Goal: Information Seeking & Learning: Find specific page/section

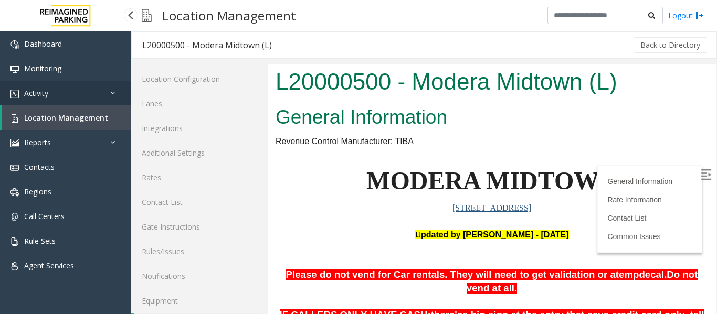
click at [78, 91] on link "Activity" at bounding box center [65, 93] width 131 height 25
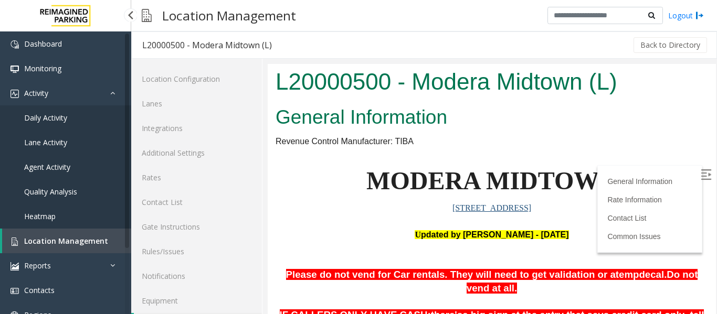
click at [66, 164] on span "Agent Activity" at bounding box center [47, 167] width 46 height 10
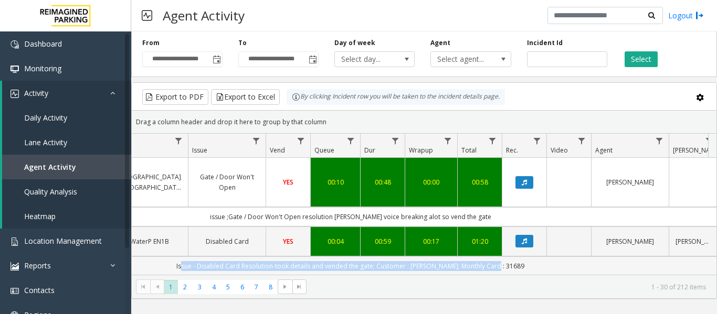
scroll to position [0, 292]
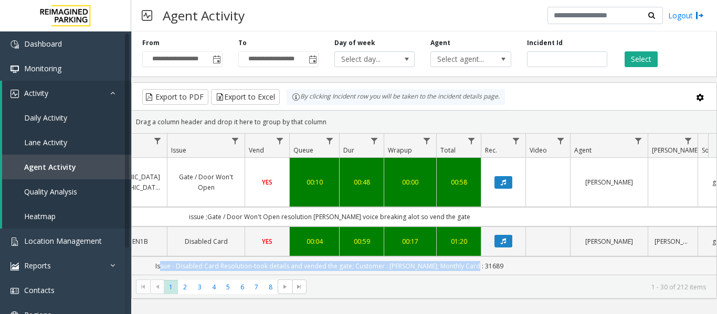
drag, startPoint x: 469, startPoint y: 256, endPoint x: 663, endPoint y: 251, distance: 193.3
click at [663, 257] on td "Issue - Disabled Card Resolution-took details and vended the gate; Customer : […" at bounding box center [329, 266] width 947 height 19
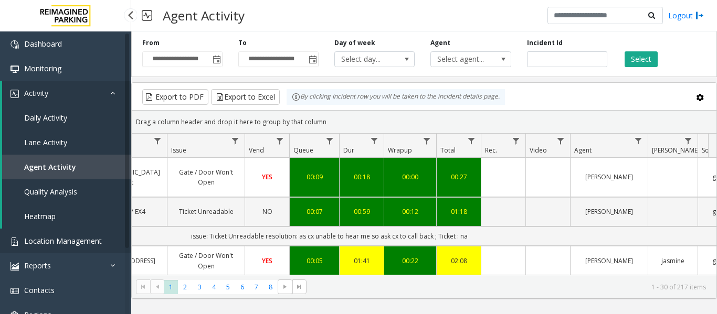
click at [53, 247] on link "Location Management" at bounding box center [65, 241] width 131 height 25
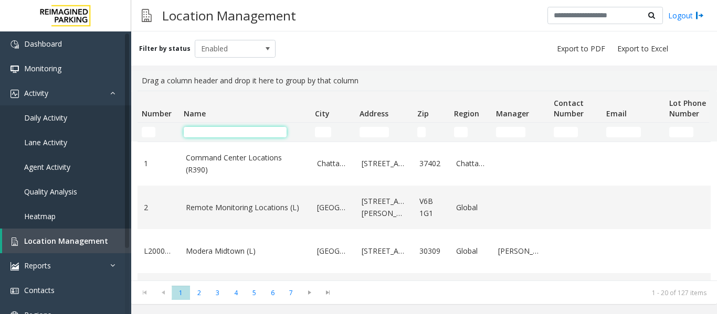
click at [226, 134] on input "Name Filter" at bounding box center [235, 132] width 103 height 11
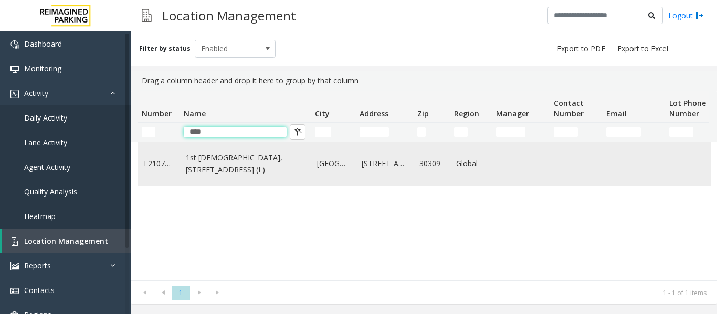
type input "***"
click at [220, 162] on link "1st Presbyterian, 1337 Peachtree St (L)" at bounding box center [245, 164] width 119 height 24
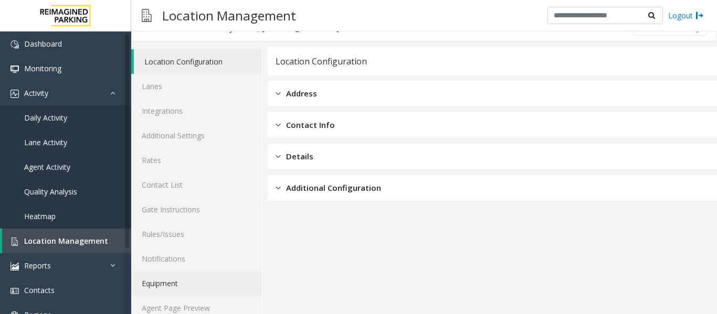
scroll to position [32, 0]
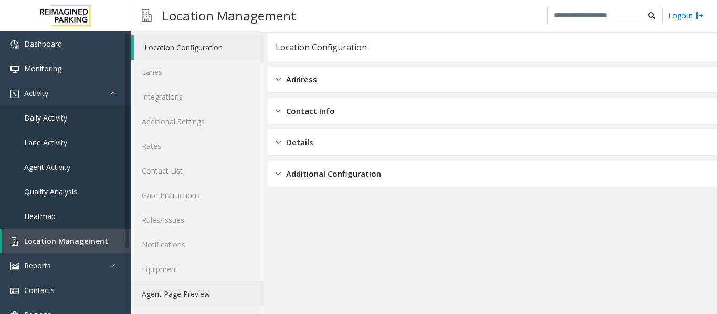
click at [171, 296] on link "Agent Page Preview" at bounding box center [196, 294] width 131 height 25
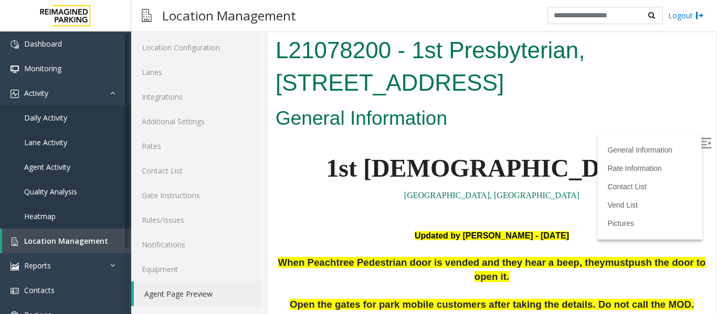
click at [699, 143] on label at bounding box center [707, 145] width 16 height 16
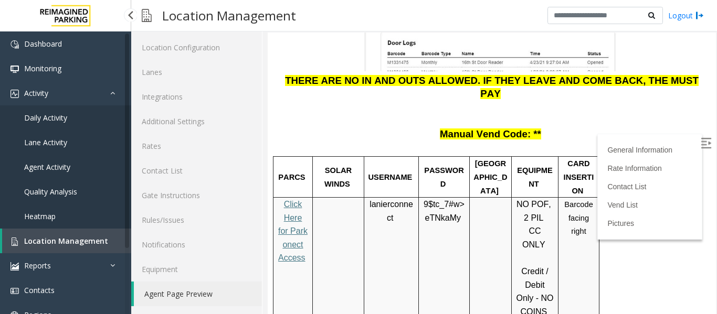
click at [44, 242] on span "Location Management" at bounding box center [66, 241] width 84 height 10
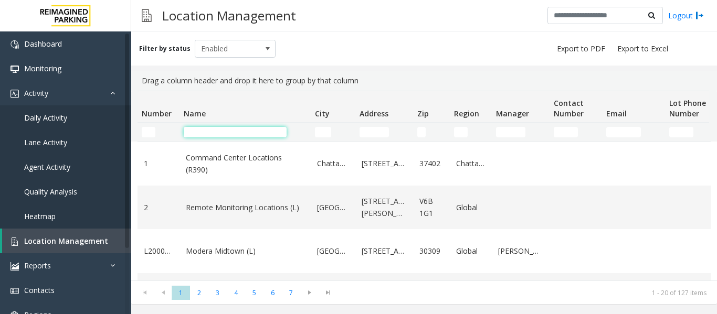
click at [227, 132] on input "Name Filter" at bounding box center [235, 132] width 103 height 11
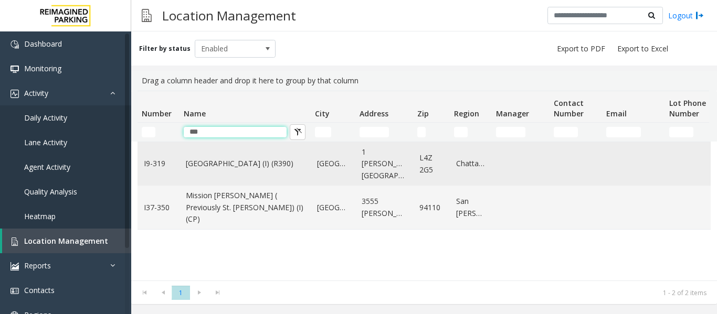
type input "***"
click at [235, 170] on link "[GEOGRAPHIC_DATA] (I) (R390)" at bounding box center [245, 164] width 119 height 12
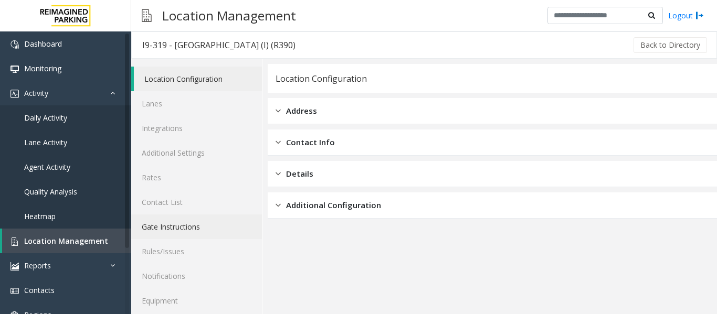
scroll to position [32, 0]
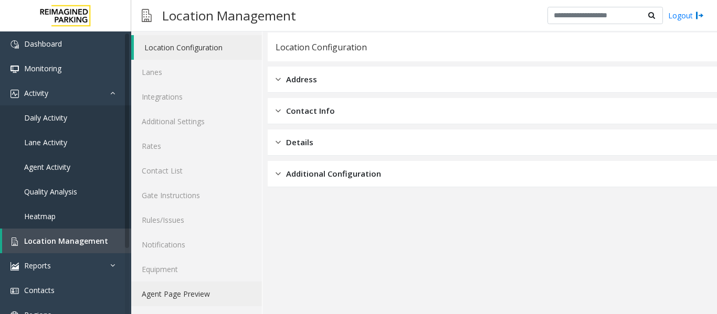
click at [192, 305] on link "Agent Page Preview" at bounding box center [196, 294] width 131 height 25
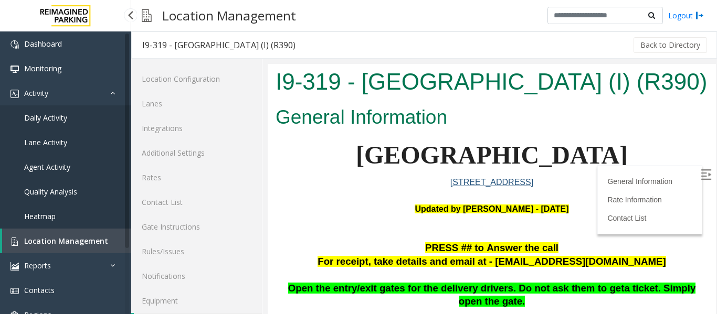
click at [62, 163] on span "Agent Activity" at bounding box center [47, 167] width 46 height 10
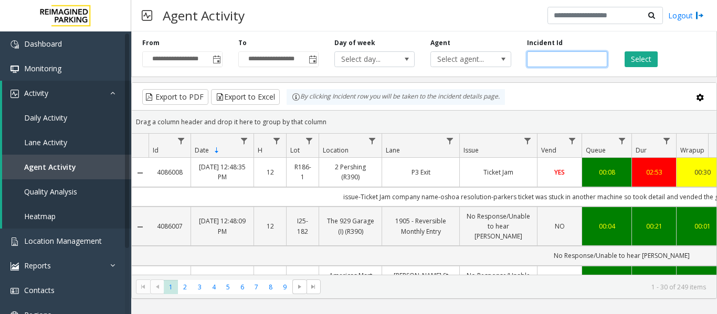
click at [558, 59] on input "number" at bounding box center [567, 59] width 80 height 16
paste input "*******"
type input "*******"
click at [629, 60] on button "Select" at bounding box center [641, 59] width 33 height 16
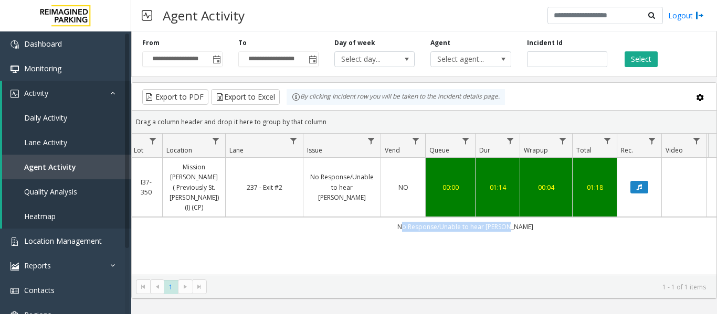
scroll to position [0, 343]
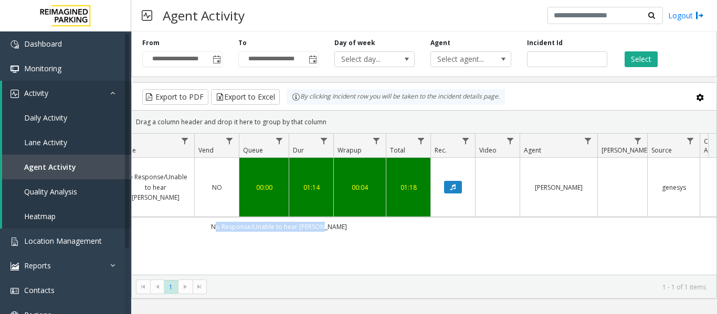
drag, startPoint x: 570, startPoint y: 208, endPoint x: 671, endPoint y: 208, distance: 101.9
click at [671, 217] on td "No Response/Unable to hear [PERSON_NAME]" at bounding box center [279, 226] width 947 height 19
click at [89, 169] on link "Agent Activity" at bounding box center [66, 167] width 129 height 25
click at [88, 161] on link "Agent Activity" at bounding box center [66, 167] width 129 height 25
click at [74, 165] on link "Agent Activity" at bounding box center [66, 167] width 129 height 25
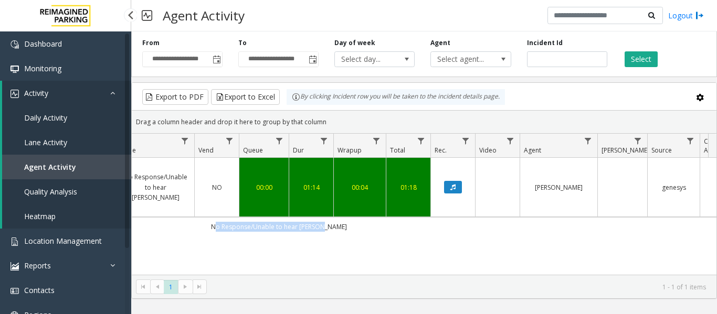
click at [34, 165] on span "Agent Activity" at bounding box center [50, 167] width 52 height 10
click at [50, 167] on span "Agent Activity" at bounding box center [50, 167] width 52 height 10
click at [242, 229] on div "4085771 Sep 25, 2025 01:59:39 AM 1 I37-350 Mission Bernal ( Previously St. Luke…" at bounding box center [424, 223] width 585 height 131
click at [234, 233] on div "4085771 Sep 25, 2025 01:59:39 AM 1 I37-350 Mission Bernal ( Previously St. Luke…" at bounding box center [424, 223] width 585 height 131
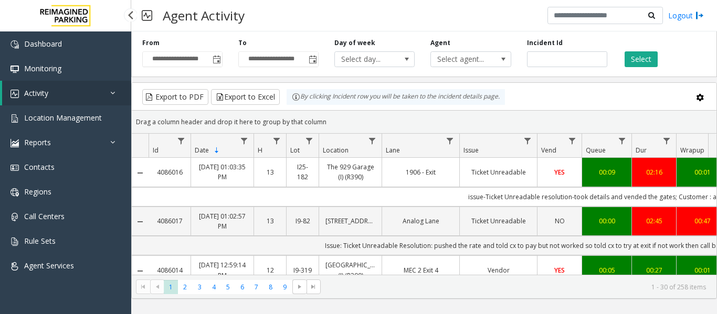
click at [63, 91] on link "Activity" at bounding box center [66, 93] width 129 height 25
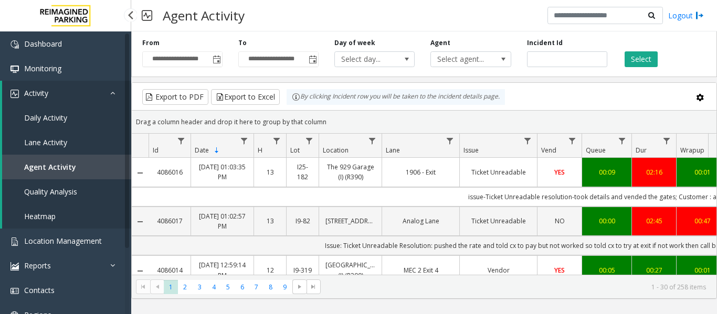
click at [55, 166] on span "Agent Activity" at bounding box center [50, 167] width 52 height 10
click at [554, 62] on input "number" at bounding box center [567, 59] width 80 height 16
paste input "*******"
type input "*******"
click at [646, 55] on button "Select" at bounding box center [641, 59] width 33 height 16
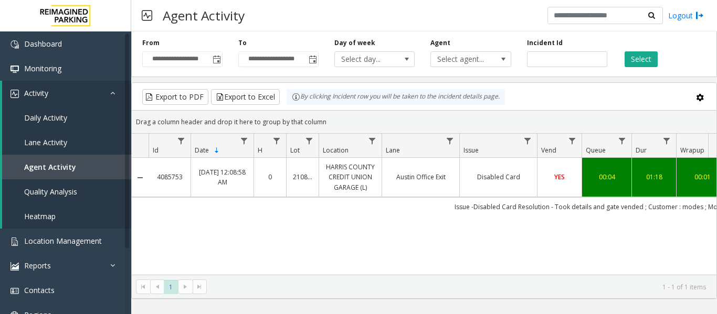
click at [350, 185] on link "HARRIS COUNTY CREDIT UNION GARAGE (L)" at bounding box center [351, 177] width 50 height 30
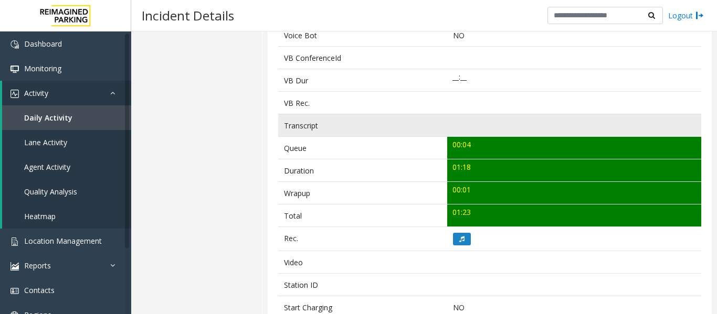
scroll to position [368, 0]
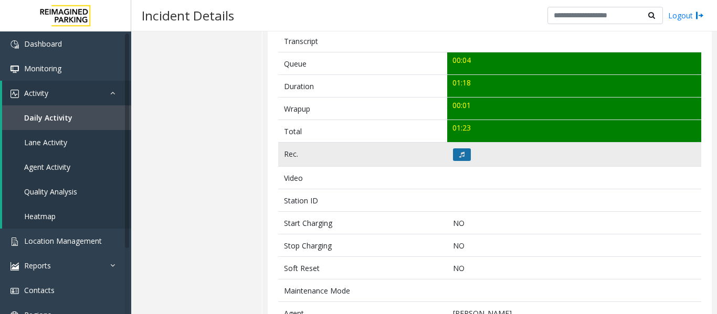
click at [460, 152] on icon at bounding box center [461, 155] width 5 height 6
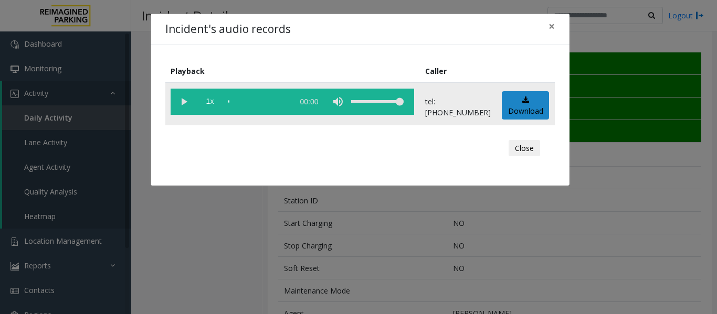
click at [184, 102] on vg-play-pause at bounding box center [184, 102] width 26 height 26
click at [534, 150] on button "Close" at bounding box center [525, 148] width 32 height 17
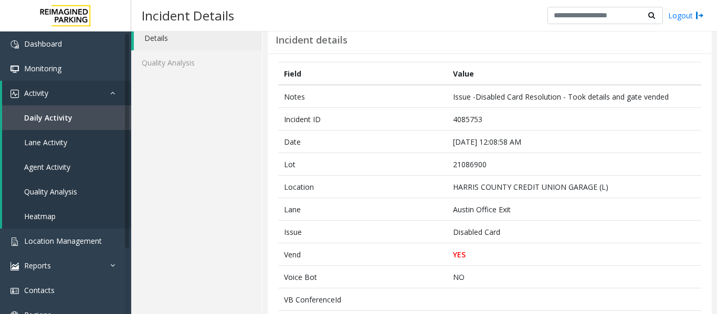
scroll to position [0, 0]
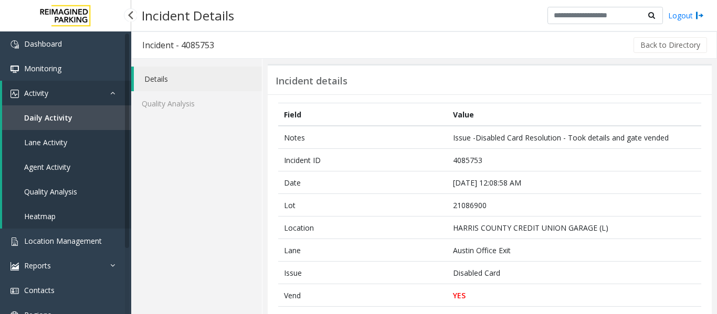
click at [60, 163] on span "Agent Activity" at bounding box center [47, 167] width 46 height 10
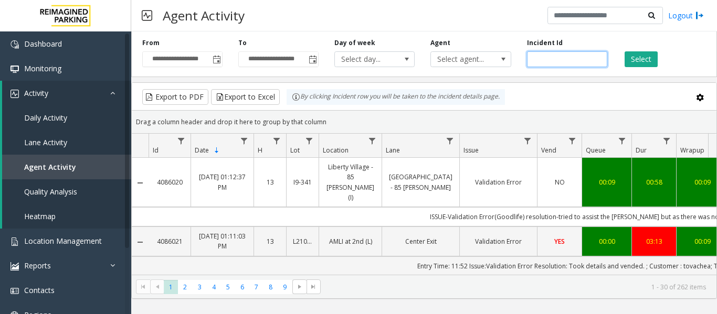
click at [547, 62] on input "number" at bounding box center [567, 59] width 80 height 16
click at [548, 56] on input "number" at bounding box center [567, 59] width 80 height 16
paste input "*******"
click at [653, 60] on button "Select" at bounding box center [641, 59] width 33 height 16
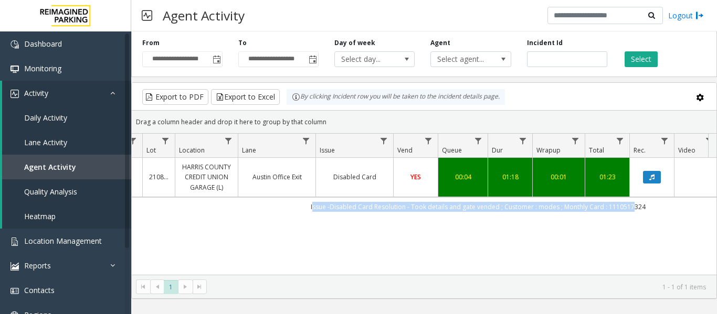
drag, startPoint x: 458, startPoint y: 209, endPoint x: 644, endPoint y: 211, distance: 185.9
click at [644, 211] on td "Issue -Disabled Card Resolution - Took details and gate vended ; Customer : mod…" at bounding box center [478, 206] width 947 height 19
click at [656, 210] on td "Issue -Disabled Card Resolution - Took details and gate vended ; Customer : mod…" at bounding box center [478, 206] width 947 height 19
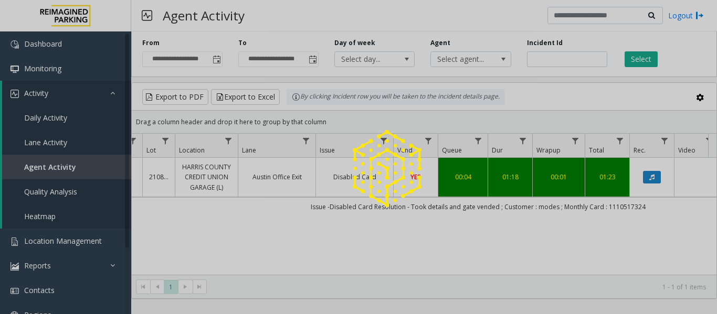
click at [648, 213] on div at bounding box center [358, 157] width 717 height 314
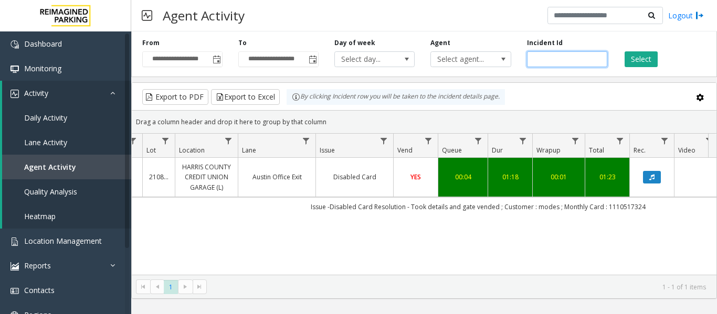
drag, startPoint x: 561, startPoint y: 61, endPoint x: 377, endPoint y: 67, distance: 183.9
click at [377, 67] on div "**********" at bounding box center [424, 52] width 586 height 50
paste input "number"
type input "*******"
click at [633, 60] on button "Select" at bounding box center [641, 59] width 33 height 16
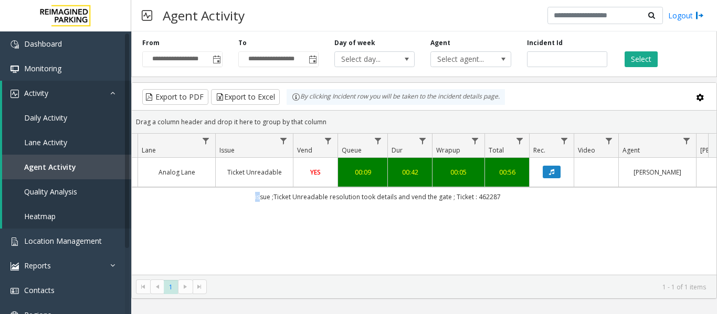
scroll to position [0, 386]
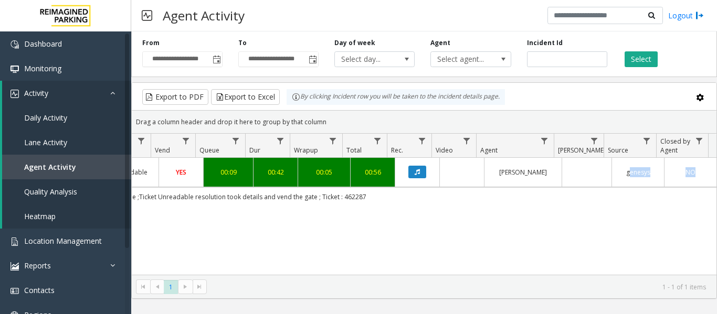
drag, startPoint x: 360, startPoint y: 197, endPoint x: 708, endPoint y: 197, distance: 348.1
click at [708, 197] on td "issue ;Ticket Unreadable resolution took details and vend the gate ; Ticket : 4…" at bounding box center [243, 196] width 947 height 19
click at [601, 247] on div "4085992 Sep 25, 2025 12:24:20 PM 12 R30-216 G2 Garage (R390) Analog Lane Ticket…" at bounding box center [424, 223] width 585 height 131
click at [415, 173] on icon "Data table" at bounding box center [417, 172] width 5 height 6
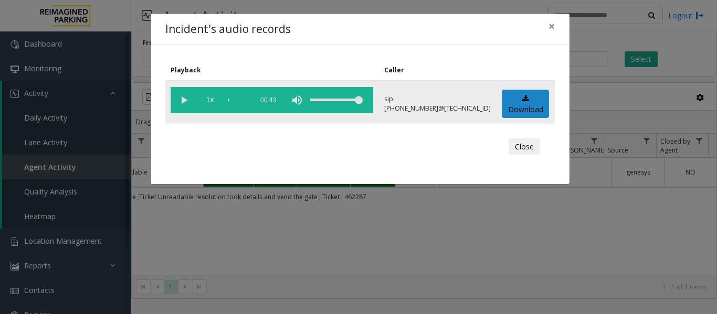
click at [181, 99] on vg-play-pause at bounding box center [184, 100] width 26 height 26
click at [529, 149] on button "Close" at bounding box center [525, 147] width 32 height 17
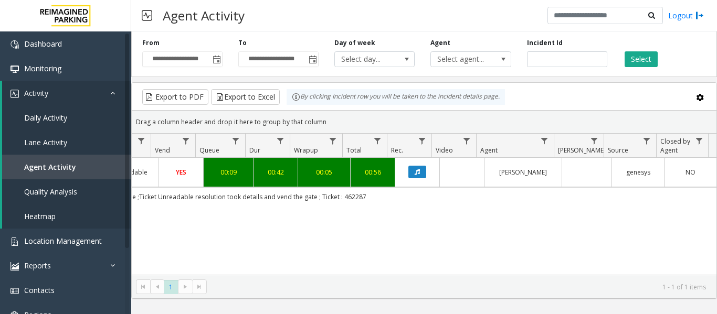
click at [350, 174] on td "00:56" at bounding box center [372, 172] width 45 height 29
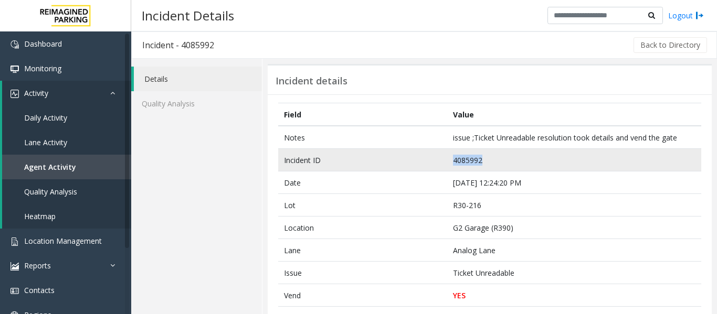
drag, startPoint x: 482, startPoint y: 161, endPoint x: 425, endPoint y: 154, distance: 58.2
click at [425, 154] on tr "Incident ID 4085992" at bounding box center [489, 160] width 423 height 23
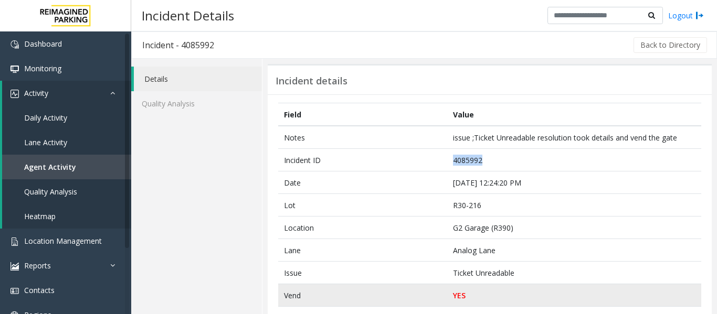
copy tr "4085992"
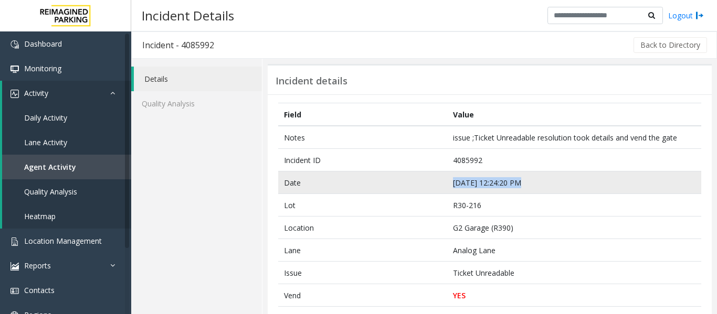
drag, startPoint x: 518, startPoint y: 181, endPoint x: 451, endPoint y: 182, distance: 67.2
click at [451, 182] on td "Sep 25 12:24:20 PM" at bounding box center [574, 183] width 254 height 23
copy td "Sep 25 12:24:20 PM"
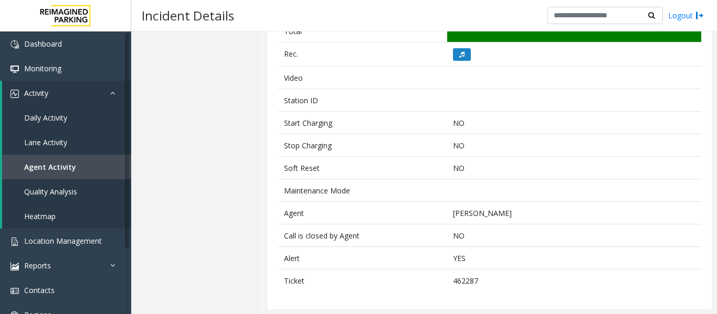
scroll to position [468, 0]
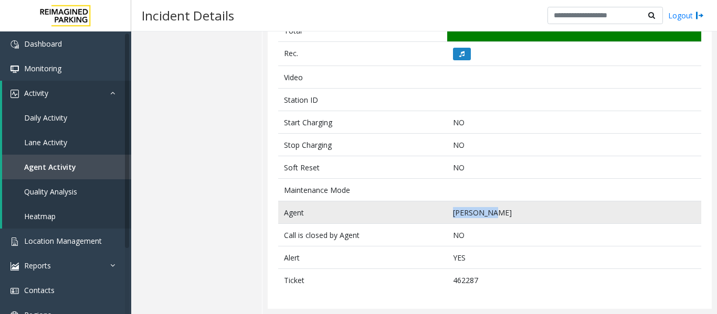
drag, startPoint x: 496, startPoint y: 213, endPoint x: 422, endPoint y: 213, distance: 73.5
click at [422, 213] on tr "Agent Naman Giri" at bounding box center [489, 213] width 423 height 23
copy tr "Naman Giri"
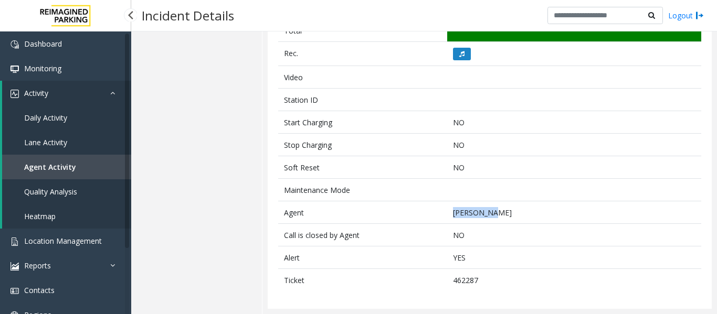
click at [85, 158] on link "Agent Activity" at bounding box center [66, 167] width 129 height 25
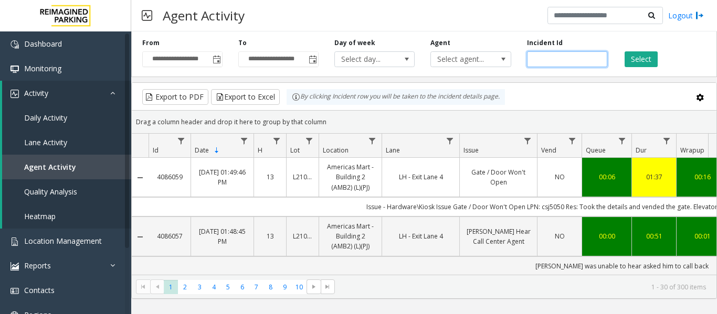
click at [582, 62] on input "number" at bounding box center [567, 59] width 80 height 16
paste input "*******"
type input "*******"
click at [663, 62] on div "Select" at bounding box center [663, 52] width 96 height 29
click at [648, 57] on button "Select" at bounding box center [641, 59] width 33 height 16
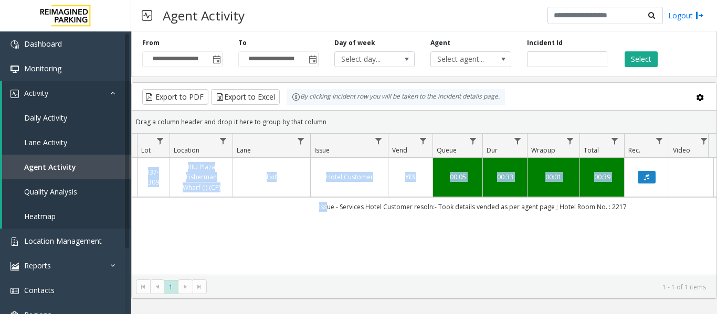
scroll to position [0, 167]
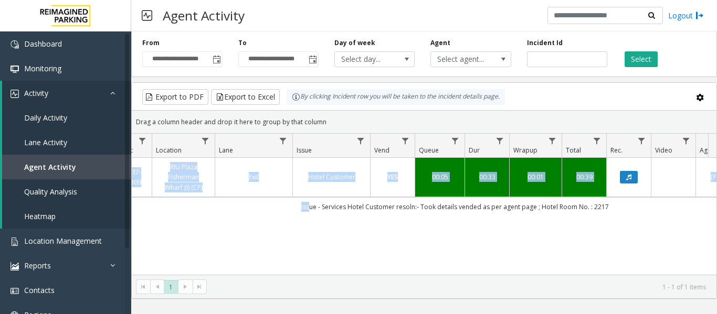
drag, startPoint x: 476, startPoint y: 211, endPoint x: 657, endPoint y: 223, distance: 182.1
click at [657, 223] on div "4085967 Sep 25, 2025 11:44:30 AM 11 I37-309 RIU Plaza Fisherman Wharf (I) (CP) …" at bounding box center [424, 223] width 585 height 131
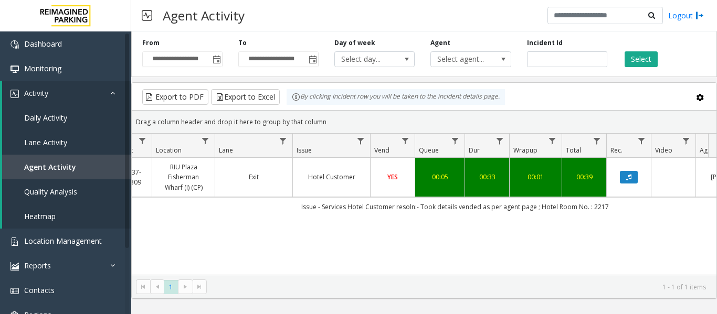
click at [398, 258] on div "4085967 Sep 25, 2025 11:44:30 AM 11 I37-309 RIU Plaza Fisherman Wharf (I) (CP) …" at bounding box center [424, 223] width 585 height 131
click at [428, 206] on td "Issue - Services Hotel Customer resoln:- Took details vended as per agent page …" at bounding box center [455, 206] width 947 height 19
click at [469, 184] on td "00:33" at bounding box center [487, 177] width 45 height 39
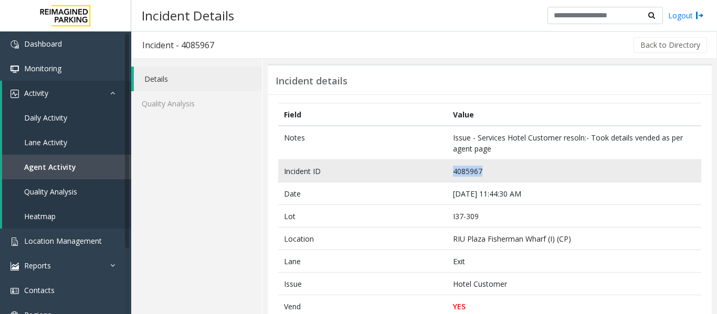
drag, startPoint x: 493, startPoint y: 166, endPoint x: 430, endPoint y: 176, distance: 63.9
click at [430, 176] on tr "Incident ID 4085967" at bounding box center [489, 171] width 423 height 23
copy tr "4085967"
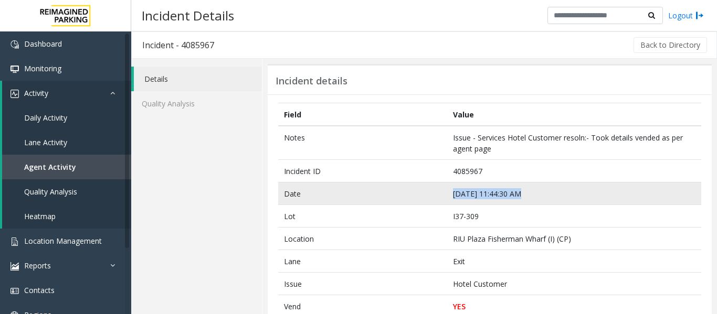
drag, startPoint x: 523, startPoint y: 197, endPoint x: 415, endPoint y: 191, distance: 108.8
click at [415, 191] on tr "Date Sep 25 11:44:30 AM" at bounding box center [489, 194] width 423 height 23
copy tr "Sep 25 11:44:30 AM"
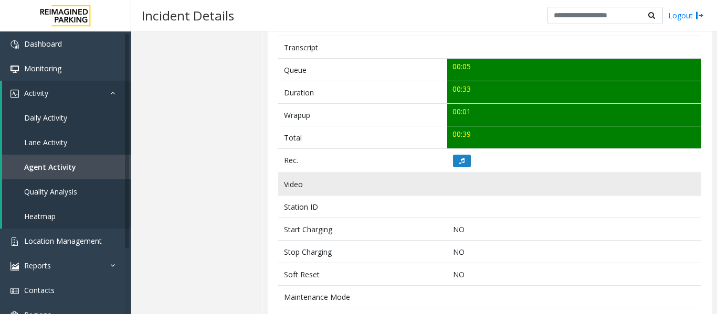
scroll to position [473, 0]
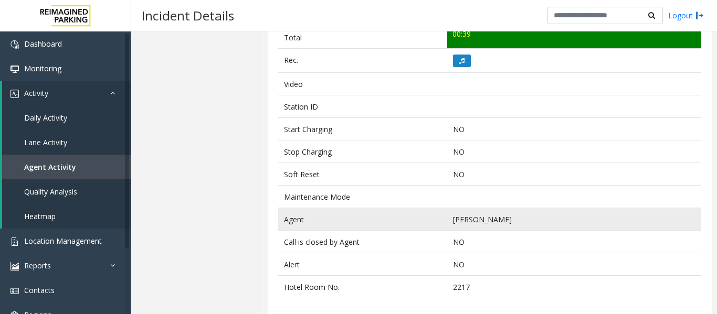
drag, startPoint x: 515, startPoint y: 219, endPoint x: 433, endPoint y: 215, distance: 82.0
click at [433, 215] on tr "Agent Laxmipriya Prasad" at bounding box center [489, 219] width 423 height 23
copy tr "Laxmipriya Prasad"
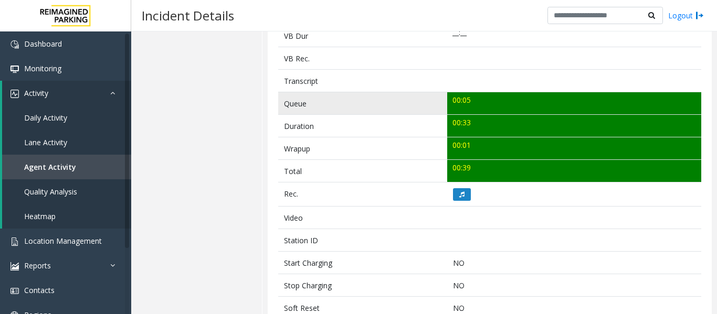
scroll to position [263, 0]
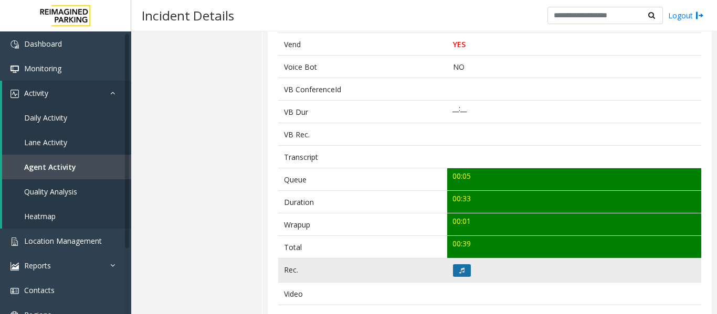
click at [460, 265] on button at bounding box center [462, 271] width 18 height 13
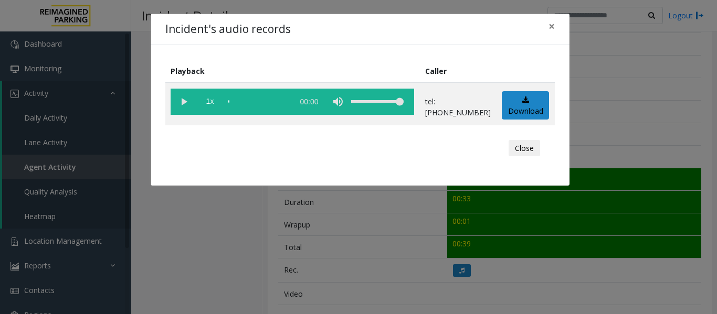
click at [183, 102] on vg-play-pause at bounding box center [184, 102] width 26 height 26
click at [259, 102] on div "scrub bar" at bounding box center [258, 102] width 60 height 26
click at [534, 155] on button "Close" at bounding box center [525, 148] width 32 height 17
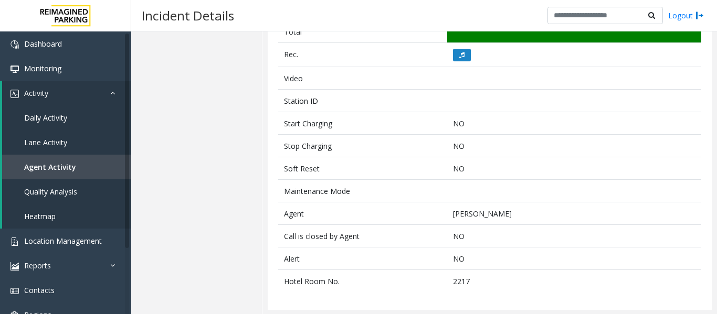
scroll to position [479, 0]
click at [77, 157] on link "Agent Activity" at bounding box center [66, 167] width 129 height 25
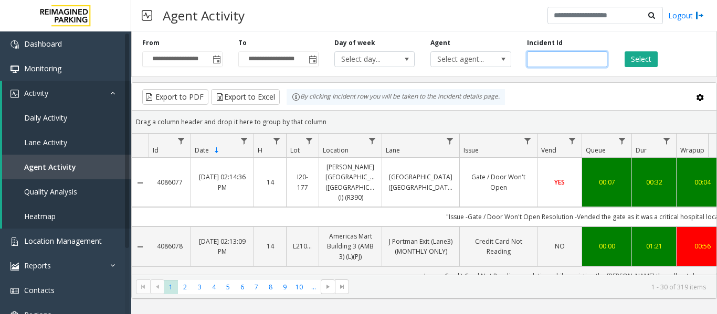
click at [542, 53] on input "number" at bounding box center [567, 59] width 80 height 16
paste input "*******"
type input "*******"
click at [655, 64] on button "Select" at bounding box center [641, 59] width 33 height 16
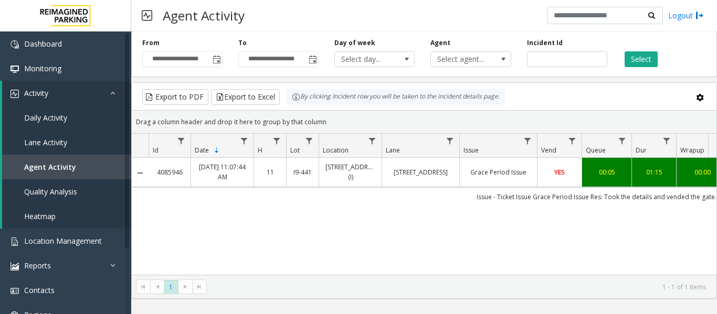
click at [489, 177] on link "Grace Period Issue" at bounding box center [498, 172] width 65 height 10
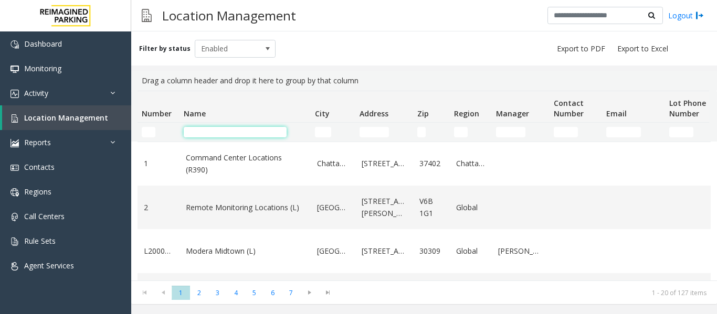
click at [239, 137] on input "Name Filter" at bounding box center [235, 132] width 103 height 11
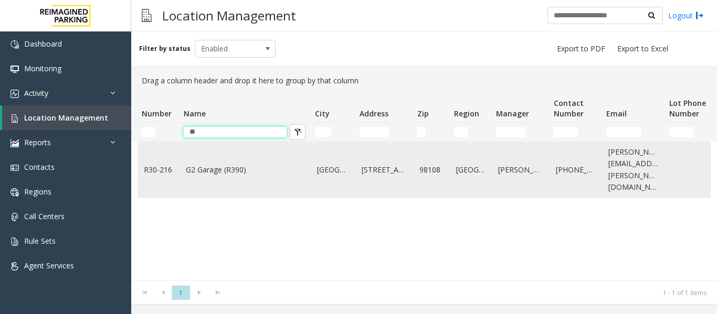
type input "**"
click at [238, 154] on td "G2 Garage (R390)" at bounding box center [245, 170] width 131 height 56
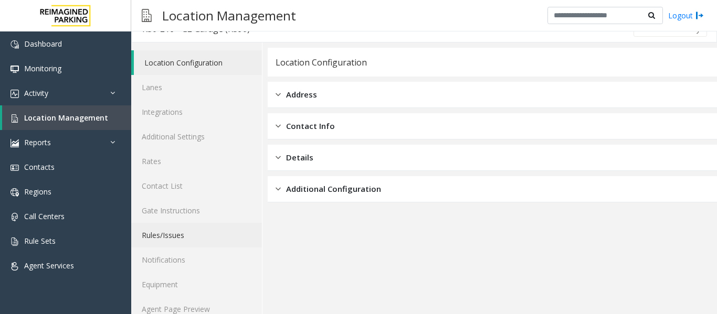
scroll to position [32, 0]
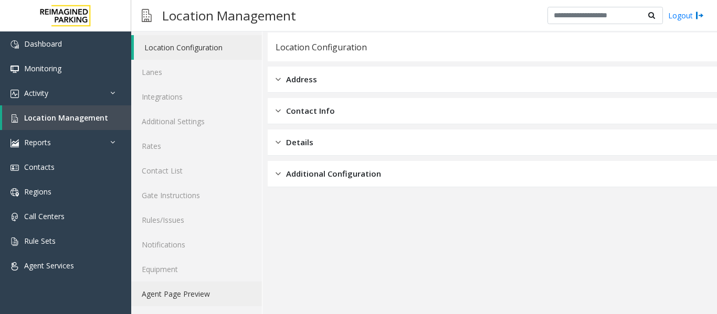
click at [211, 303] on link "Agent Page Preview" at bounding box center [196, 294] width 131 height 25
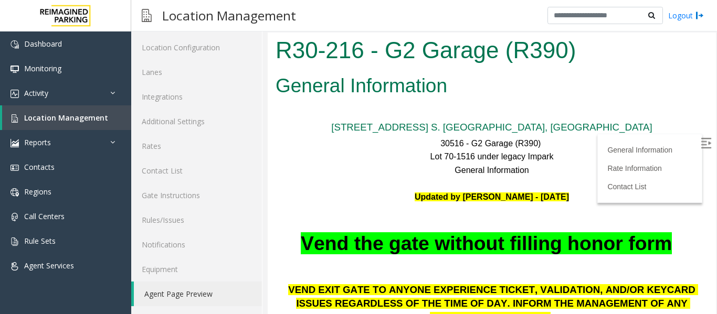
click at [699, 149] on label at bounding box center [707, 145] width 16 height 16
click at [86, 118] on span "Location Management" at bounding box center [66, 118] width 84 height 10
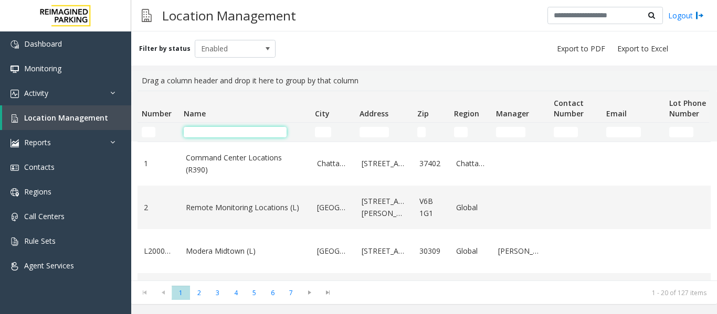
click at [229, 132] on input "Name Filter" at bounding box center [235, 132] width 103 height 11
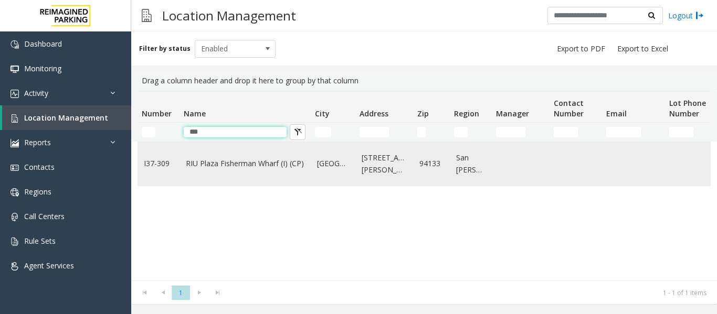
type input "***"
click at [223, 156] on td "RIU Plaza Fisherman Wharf (I) (CP)" at bounding box center [245, 164] width 131 height 44
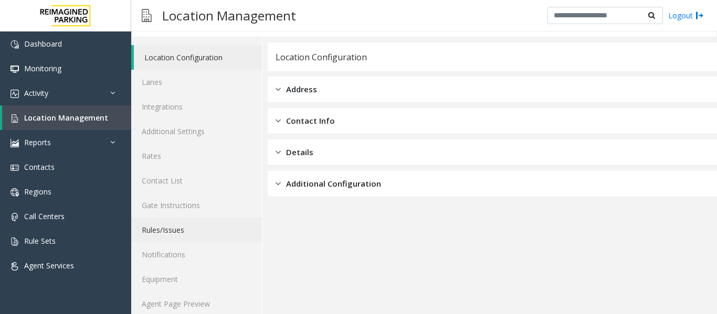
scroll to position [32, 0]
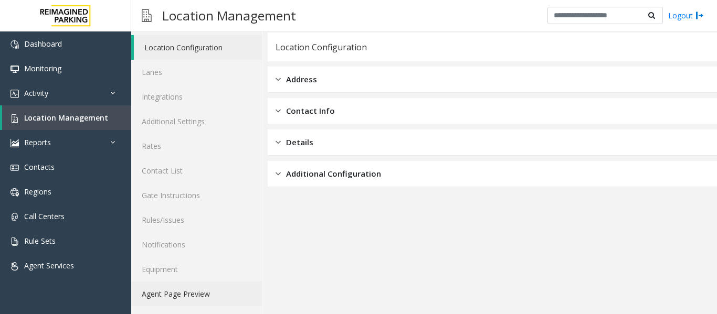
click at [228, 290] on link "Agent Page Preview" at bounding box center [196, 294] width 131 height 25
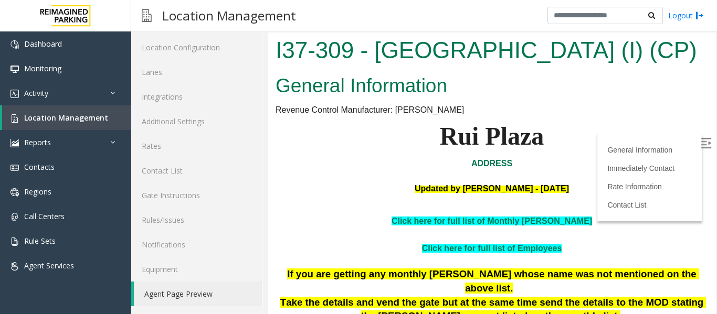
click at [701, 149] on img at bounding box center [706, 143] width 11 height 11
click at [75, 122] on span "Location Management" at bounding box center [66, 118] width 84 height 10
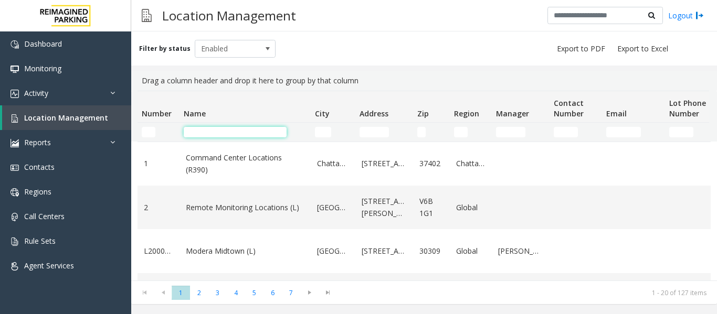
click at [219, 131] on input "Name Filter" at bounding box center [235, 132] width 103 height 11
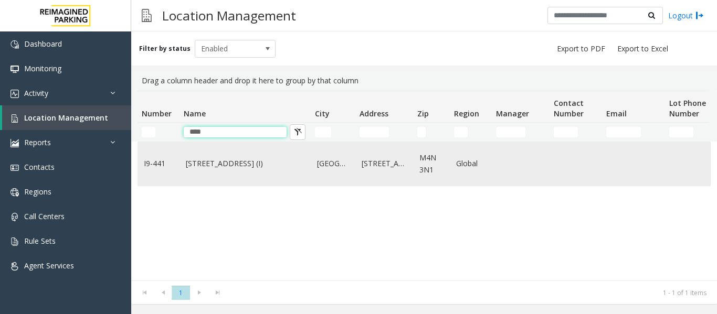
type input "****"
click at [228, 170] on td "[STREET_ADDRESS] (I)" at bounding box center [245, 164] width 131 height 44
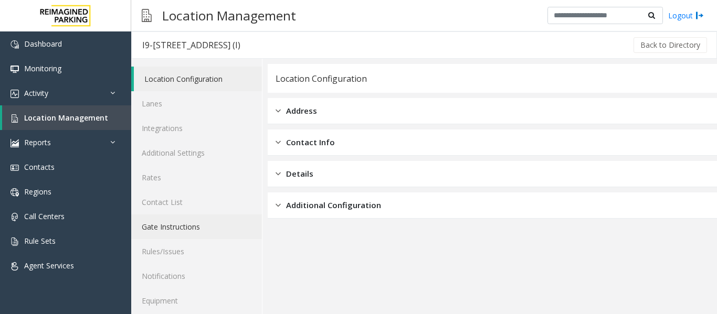
scroll to position [32, 0]
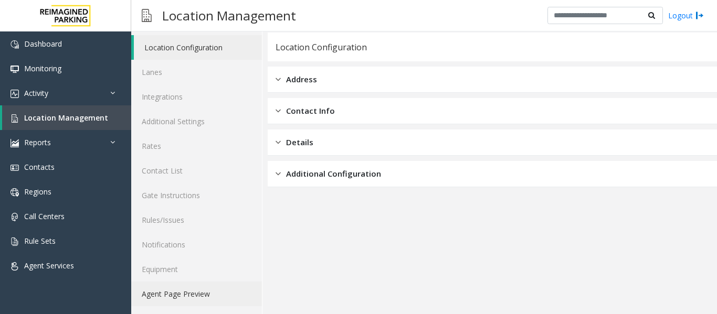
click at [204, 292] on link "Agent Page Preview" at bounding box center [196, 294] width 131 height 25
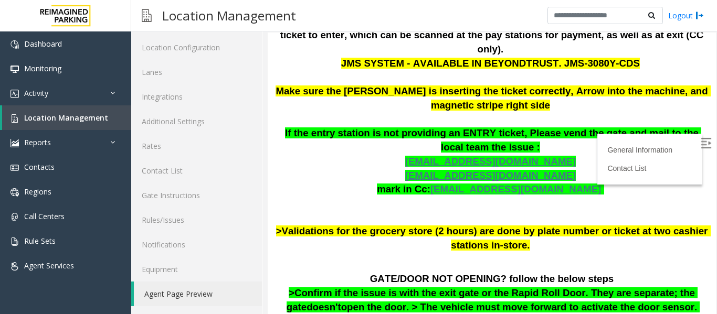
scroll to position [263, 0]
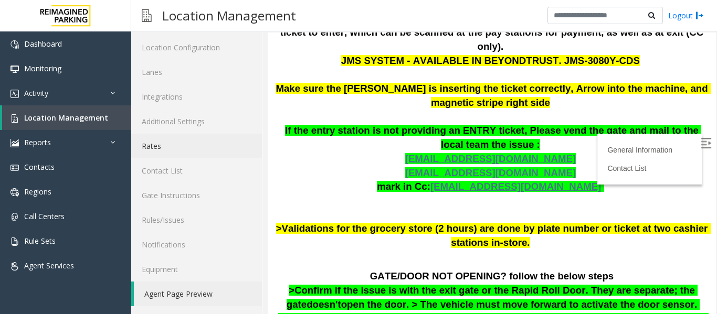
click at [163, 149] on link "Rates" at bounding box center [196, 146] width 131 height 25
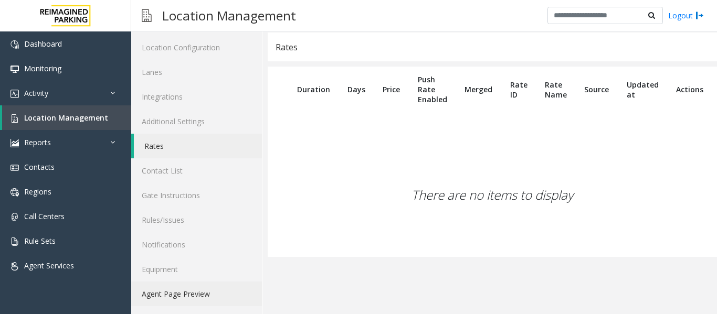
click at [195, 296] on link "Agent Page Preview" at bounding box center [196, 294] width 131 height 25
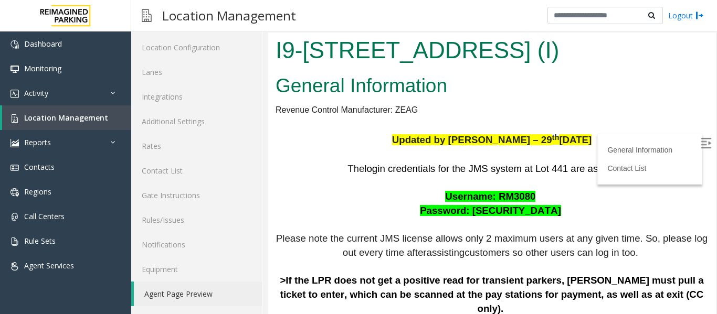
click at [701, 139] on img at bounding box center [706, 143] width 11 height 11
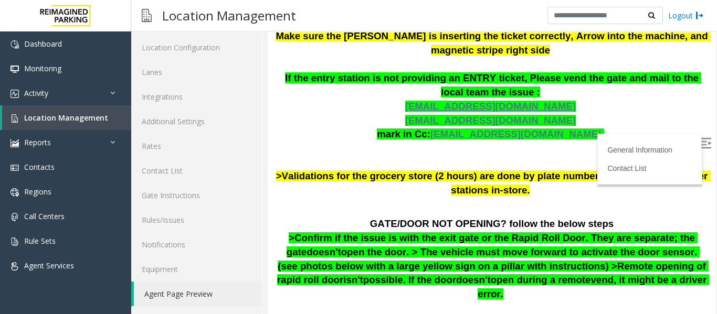
scroll to position [503, 0]
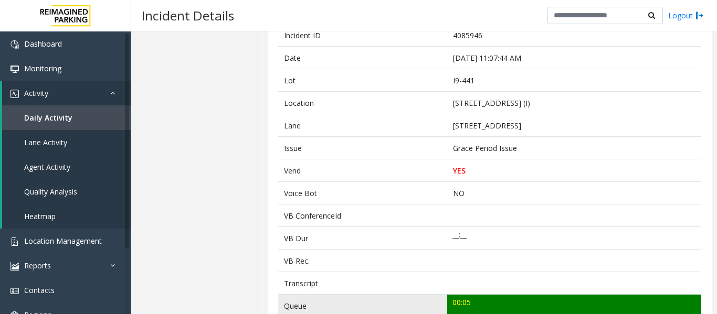
scroll to position [263, 0]
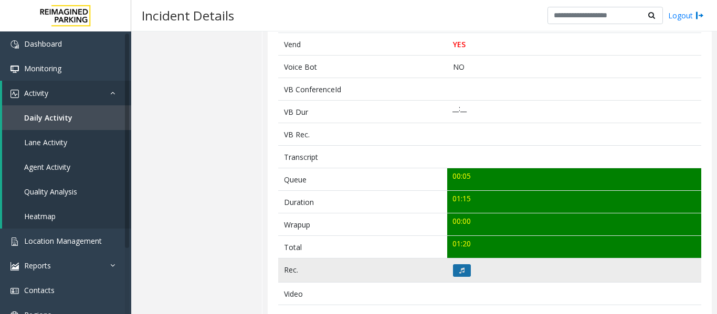
click at [453, 266] on button at bounding box center [462, 271] width 18 height 13
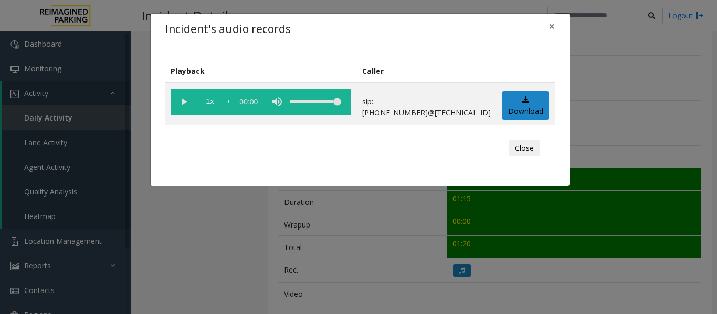
click at [183, 103] on vg-play-pause at bounding box center [184, 102] width 26 height 26
drag, startPoint x: 713, startPoint y: 197, endPoint x: 713, endPoint y: 211, distance: 13.1
click at [713, 211] on div "Incident's audio records × Playback Caller 1x 01:18 sip:[PHONE_NUMBER]@[TECHNIC…" at bounding box center [358, 157] width 717 height 314
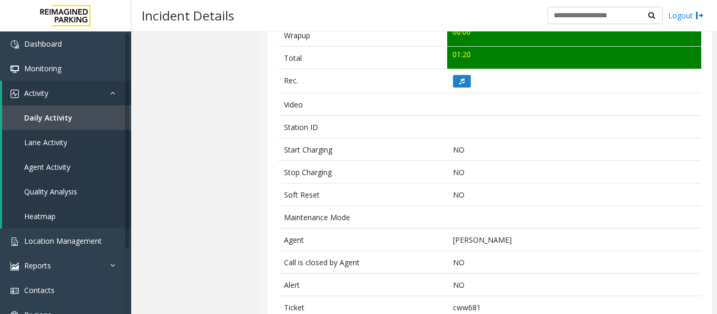
scroll to position [479, 0]
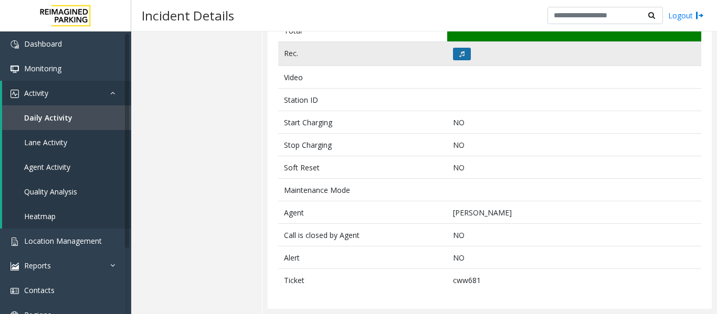
click at [459, 53] on icon at bounding box center [461, 54] width 5 height 6
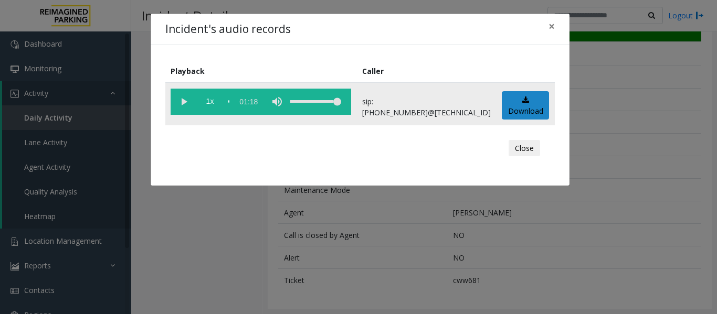
click at [184, 101] on vg-play-pause at bounding box center [184, 102] width 26 height 26
click at [186, 104] on vg-play-pause at bounding box center [184, 102] width 26 height 26
click at [183, 102] on vg-play-pause at bounding box center [184, 102] width 26 height 26
click at [530, 147] on button "Close" at bounding box center [525, 148] width 32 height 17
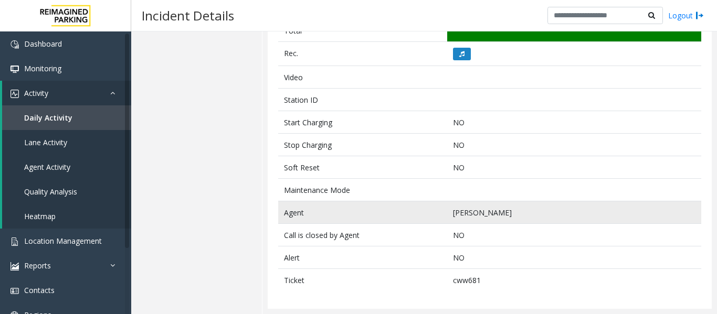
drag, startPoint x: 520, startPoint y: 214, endPoint x: 437, endPoint y: 219, distance: 83.6
click at [437, 219] on tr "Agent [PERSON_NAME]" at bounding box center [489, 213] width 423 height 23
copy tr "[PERSON_NAME]"
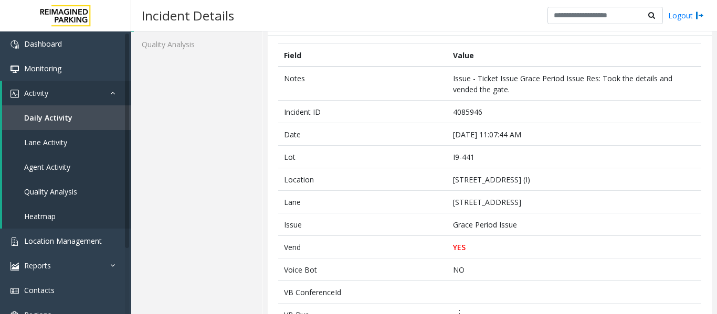
scroll to position [7, 0]
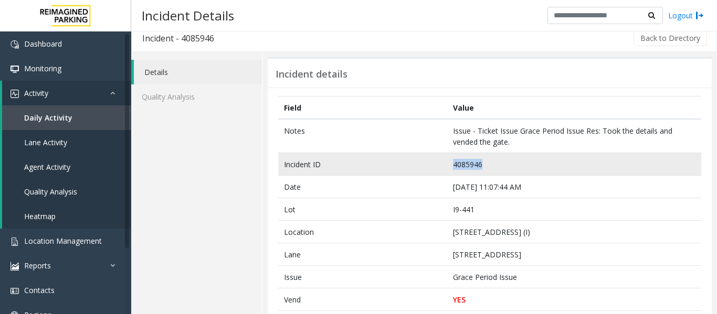
drag, startPoint x: 485, startPoint y: 163, endPoint x: 443, endPoint y: 166, distance: 42.7
click at [443, 166] on tr "Incident ID 4085946" at bounding box center [489, 164] width 423 height 23
copy tr "4085946"
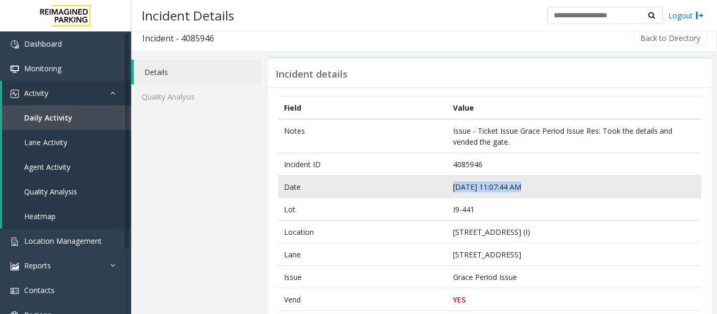
drag, startPoint x: 524, startPoint y: 187, endPoint x: 435, endPoint y: 184, distance: 89.9
click at [435, 184] on tr "Date [DATE] 11:07:44 AM" at bounding box center [489, 187] width 423 height 23
copy tr "[DATE] 11:07:44 AM"
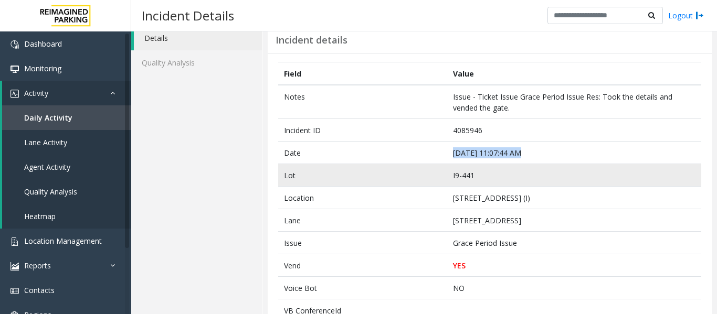
scroll to position [59, 0]
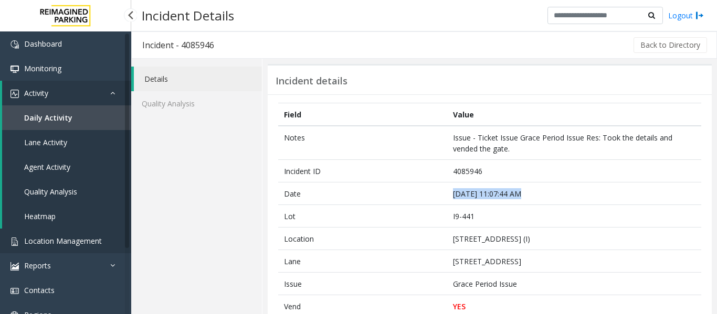
scroll to position [59, 0]
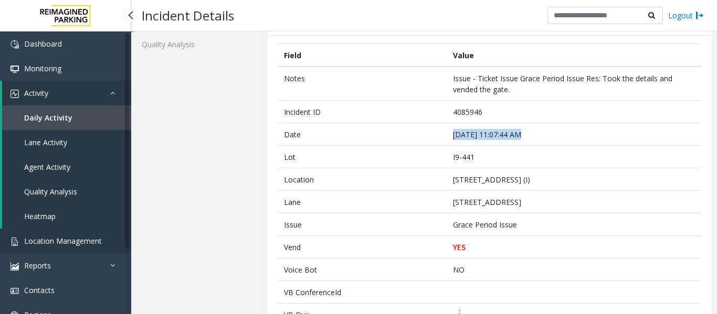
click at [98, 238] on span "Location Management" at bounding box center [63, 241] width 78 height 10
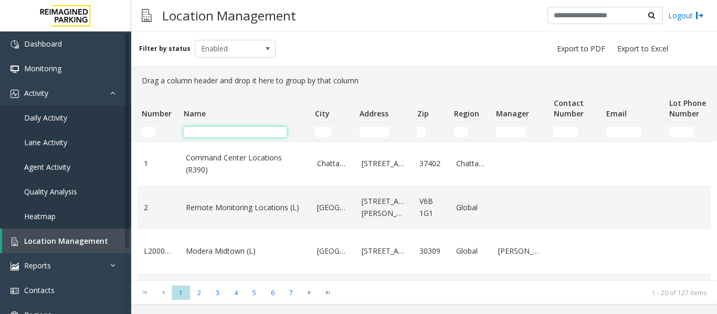
click at [188, 132] on input "Name Filter" at bounding box center [235, 132] width 103 height 11
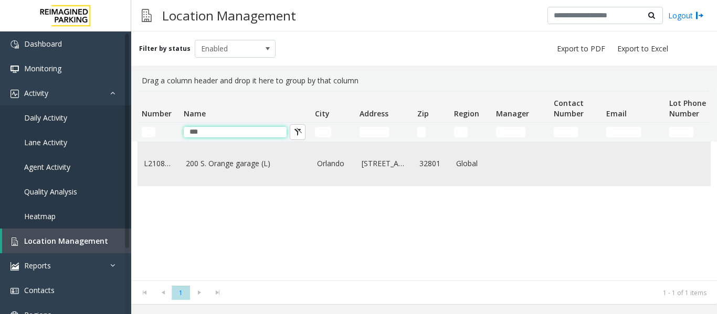
type input "***"
click at [230, 186] on td "200 S. Orange garage (L)" at bounding box center [245, 164] width 131 height 44
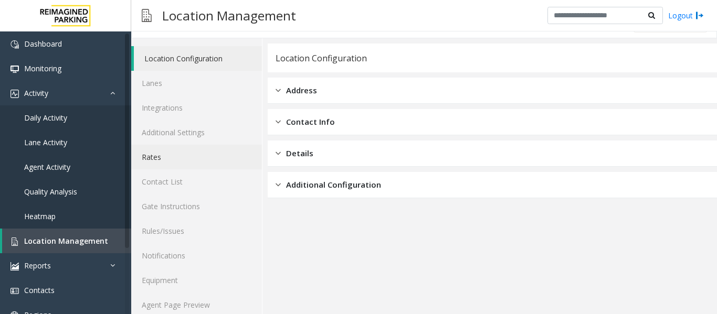
scroll to position [32, 0]
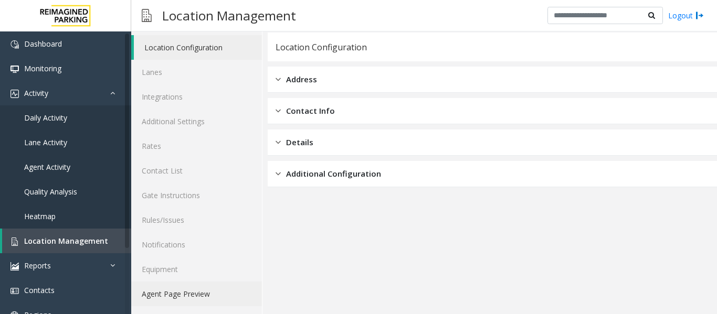
click at [177, 297] on link "Agent Page Preview" at bounding box center [196, 294] width 131 height 25
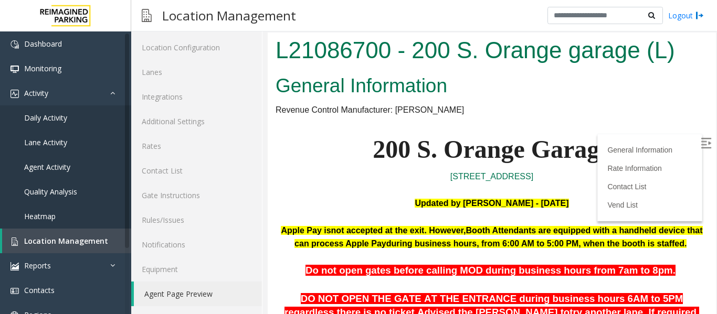
click at [701, 143] on img at bounding box center [706, 143] width 11 height 11
click at [69, 160] on link "Agent Activity" at bounding box center [65, 167] width 131 height 25
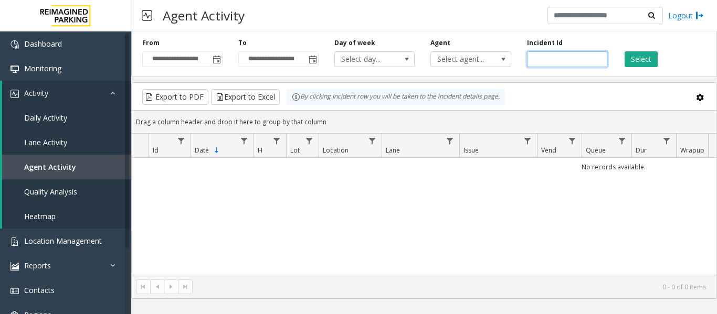
click at [564, 56] on input "number" at bounding box center [567, 59] width 80 height 16
paste input "*******"
click at [630, 66] on button "Select" at bounding box center [641, 59] width 33 height 16
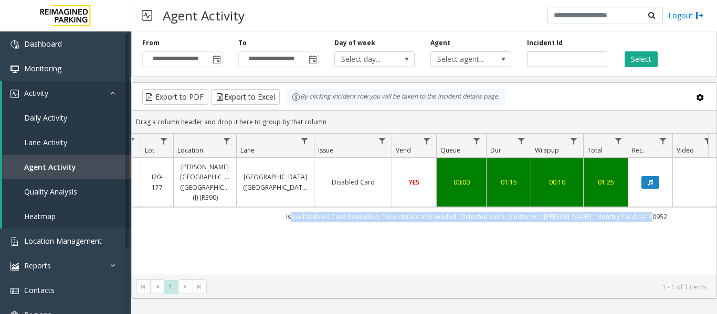
drag, startPoint x: 449, startPoint y: 207, endPoint x: 653, endPoint y: 214, distance: 204.3
click at [653, 214] on td "Issue:Disabled Card Resolution: Took details and vended. Distorted voice ; Cust…" at bounding box center [476, 216] width 947 height 19
click at [87, 170] on link "Agent Activity" at bounding box center [66, 167] width 129 height 25
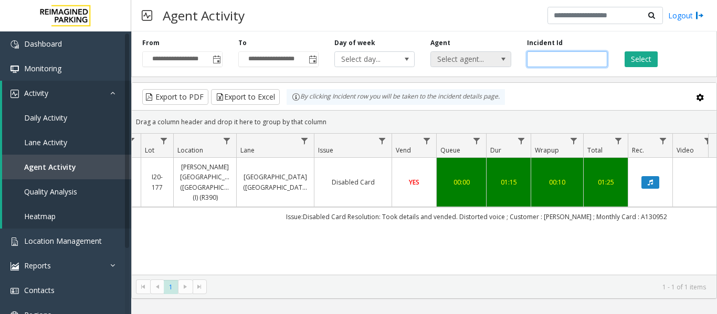
drag, startPoint x: 576, startPoint y: 55, endPoint x: 488, endPoint y: 60, distance: 88.4
click at [488, 60] on div "**********" at bounding box center [424, 52] width 586 height 50
paste input "number"
type input "*******"
click at [642, 58] on button "Select" at bounding box center [641, 59] width 33 height 16
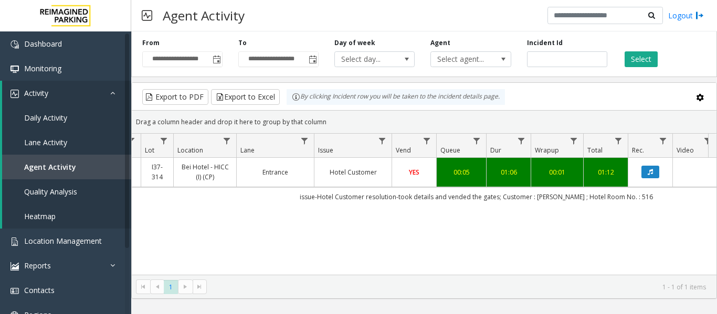
click at [213, 179] on link "Bei Hotel - HICC (I) (CP)" at bounding box center [205, 172] width 50 height 20
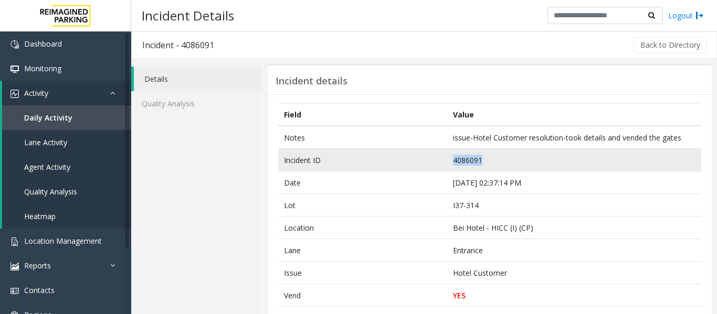
drag, startPoint x: 491, startPoint y: 160, endPoint x: 432, endPoint y: 160, distance: 59.9
click at [432, 160] on tr "Incident ID 4086091" at bounding box center [489, 160] width 423 height 23
copy tr "4086091"
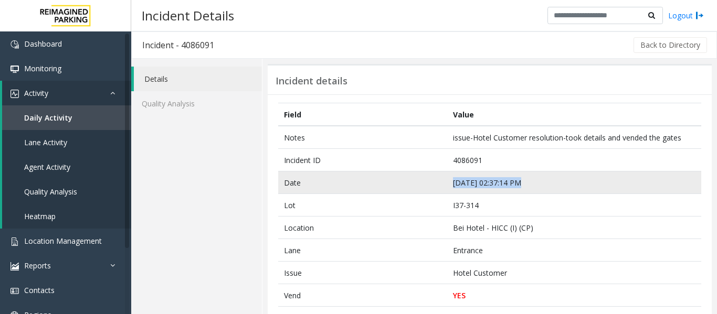
drag, startPoint x: 537, startPoint y: 183, endPoint x: 427, endPoint y: 175, distance: 110.0
click at [427, 175] on tr "Date Sep 25 02:37:14 PM" at bounding box center [489, 183] width 423 height 23
copy tr "Sep 25 02:37:14 PM"
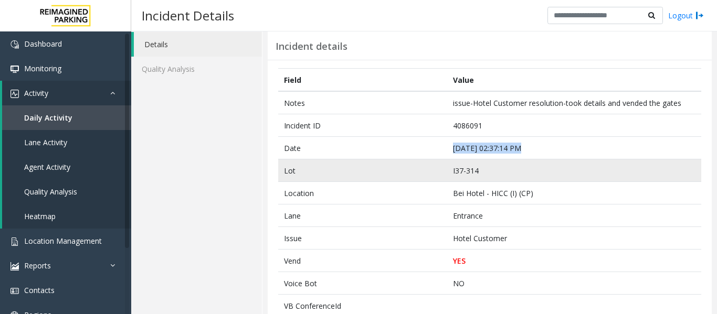
scroll to position [105, 0]
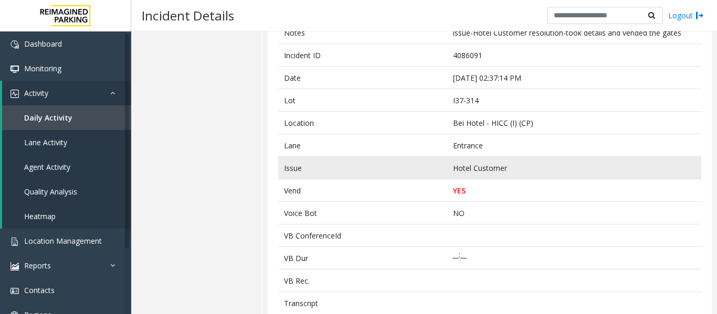
click at [517, 166] on td "Hotel Customer" at bounding box center [574, 168] width 254 height 23
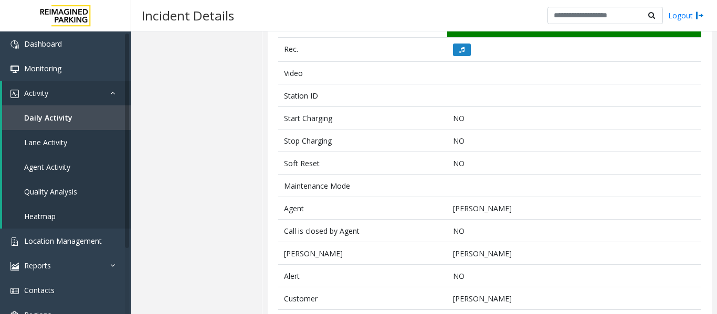
scroll to position [513, 0]
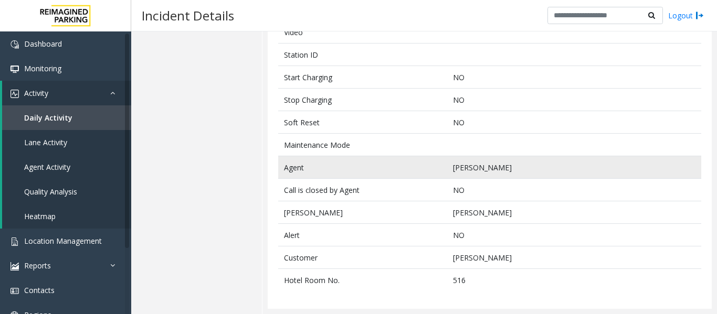
drag, startPoint x: 540, startPoint y: 170, endPoint x: 446, endPoint y: 170, distance: 93.5
click at [447, 170] on td "Shivanshu Agrawal" at bounding box center [574, 167] width 254 height 23
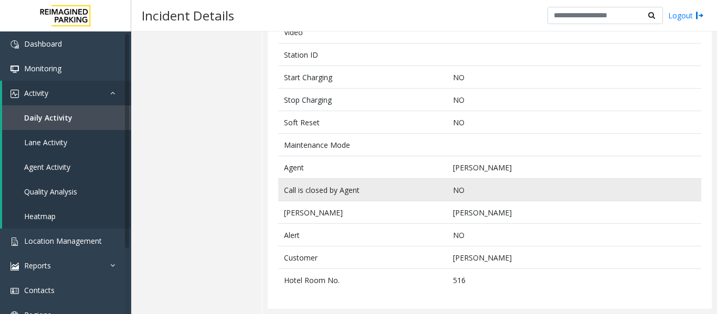
copy td "Shivanshu Agrawal"
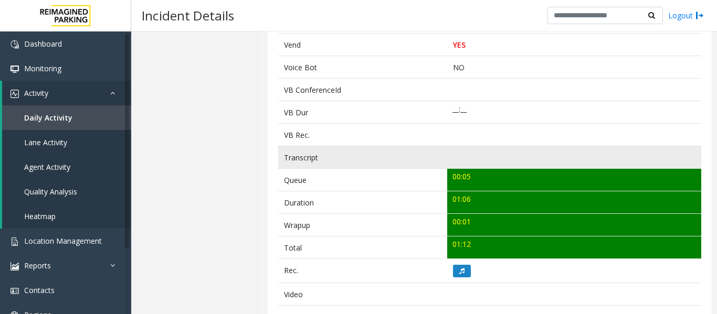
scroll to position [356, 0]
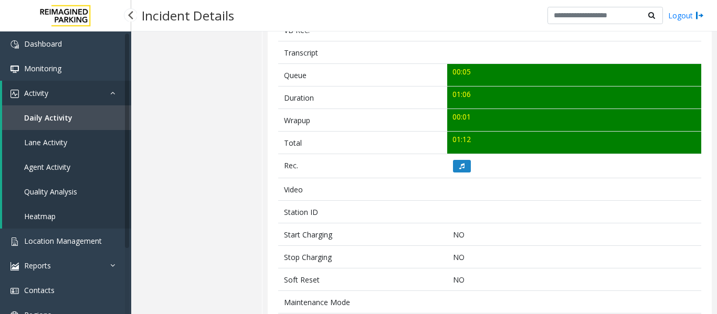
click at [62, 162] on link "Agent Activity" at bounding box center [66, 167] width 129 height 25
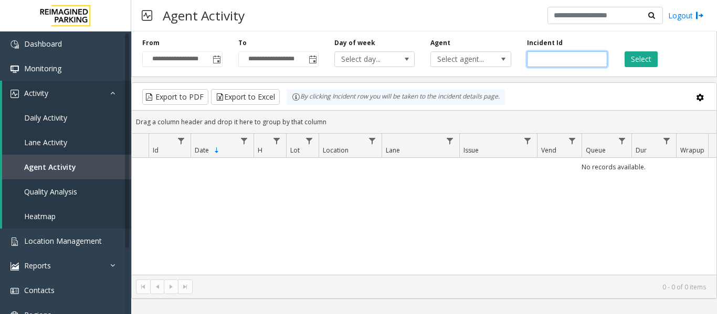
click at [566, 64] on input "number" at bounding box center [567, 59] width 80 height 16
paste input "*******"
type input "*******"
click at [622, 52] on div "Select" at bounding box center [663, 52] width 96 height 29
click at [627, 54] on button "Select" at bounding box center [641, 59] width 33 height 16
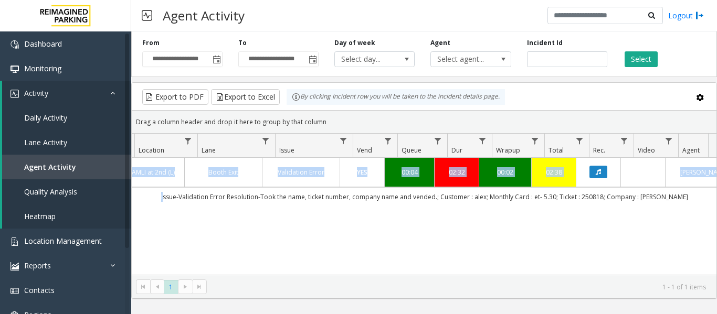
scroll to position [0, 197]
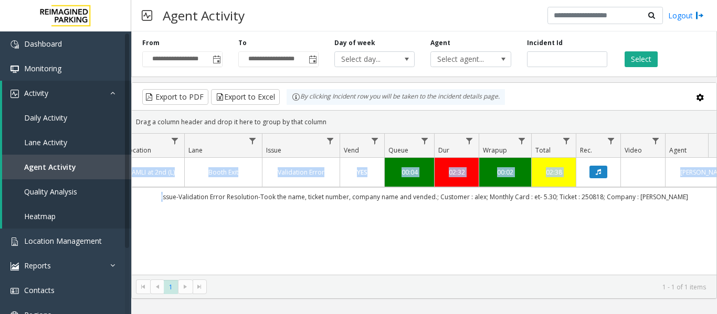
drag, startPoint x: 373, startPoint y: 196, endPoint x: 658, endPoint y: 208, distance: 285.4
click at [658, 208] on div "4085570 Sep 24, 2025 08:06:35 PM 20 L21063800 AMLI at 2nd (L) Booth Exit Valida…" at bounding box center [424, 223] width 585 height 131
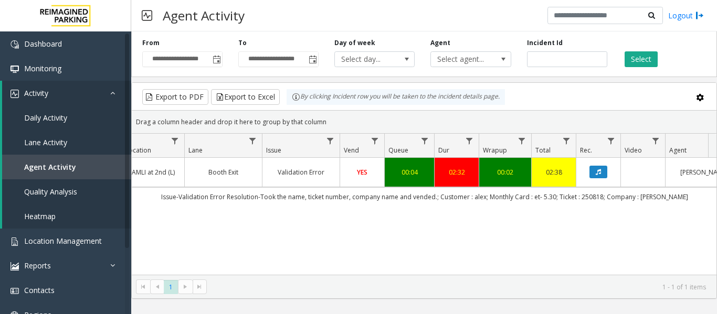
click at [352, 259] on div "4085570 Sep 24, 2025 08:06:35 PM 20 L21063800 AMLI at 2nd (L) Booth Exit Valida…" at bounding box center [424, 223] width 585 height 131
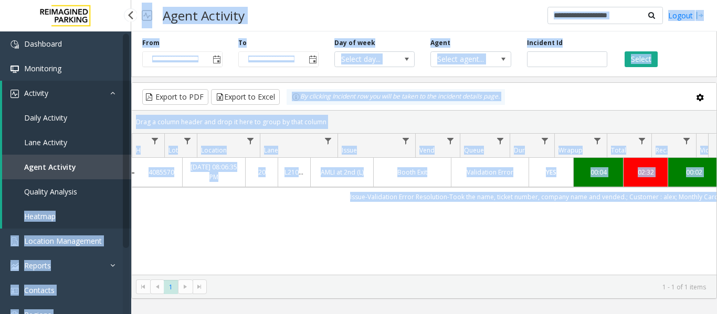
scroll to position [0, 0]
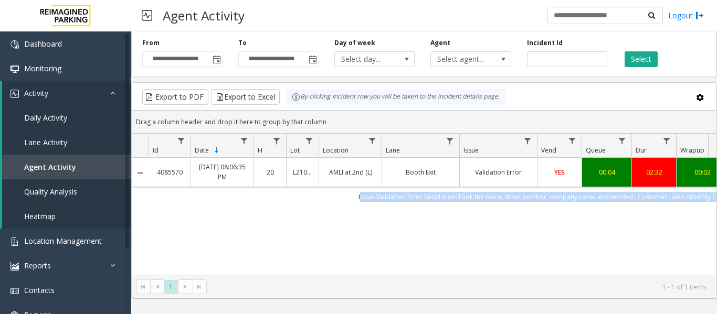
drag, startPoint x: 674, startPoint y: 197, endPoint x: 153, endPoint y: 198, distance: 520.8
click at [153, 198] on td "Issue-Validation Error Resolution-Took the name, ticket number, company name an…" at bounding box center [622, 196] width 947 height 19
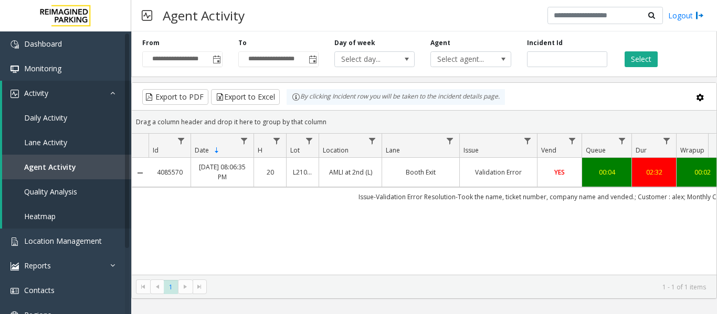
click at [331, 217] on div "4085570 Sep 24, 2025 08:06:35 PM 20 L21063800 AMLI at 2nd (L) Booth Exit Valida…" at bounding box center [424, 223] width 585 height 131
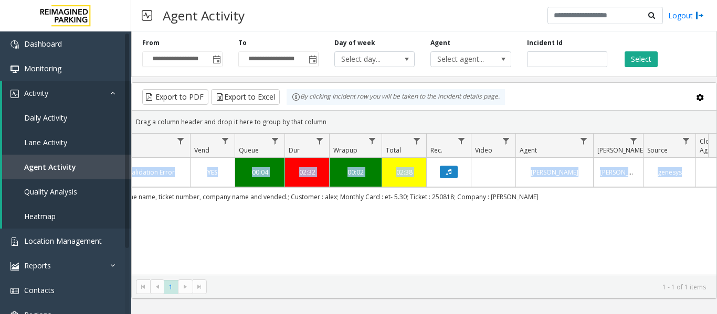
scroll to position [0, 386]
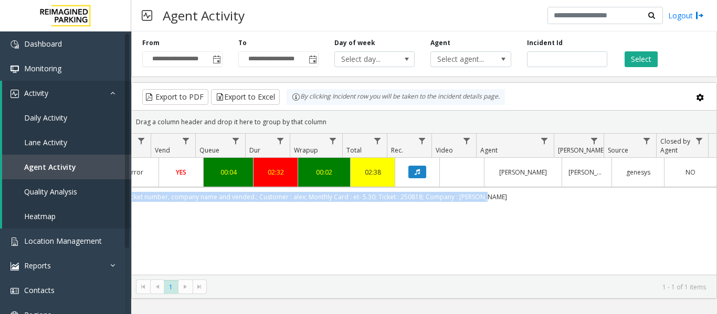
drag, startPoint x: 376, startPoint y: 195, endPoint x: 573, endPoint y: 204, distance: 197.1
click at [573, 204] on td "Issue-Validation Error Resolution-Took the name, ticket number, company name an…" at bounding box center [243, 196] width 947 height 19
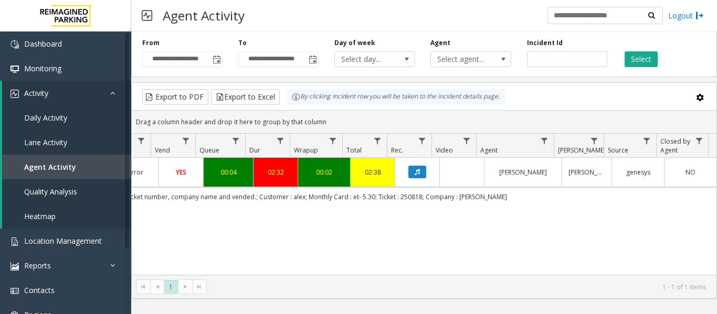
click at [556, 227] on div "4085570 Sep 24, 2025 08:06:35 PM 20 L21063800 AMLI at 2nd (L) Booth Exit Valida…" at bounding box center [424, 223] width 585 height 131
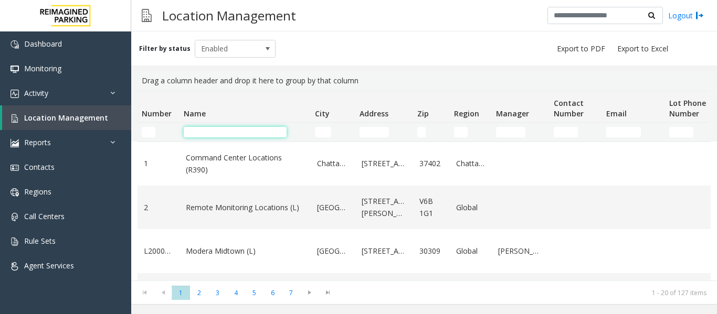
click at [202, 134] on input "Name Filter" at bounding box center [235, 132] width 103 height 11
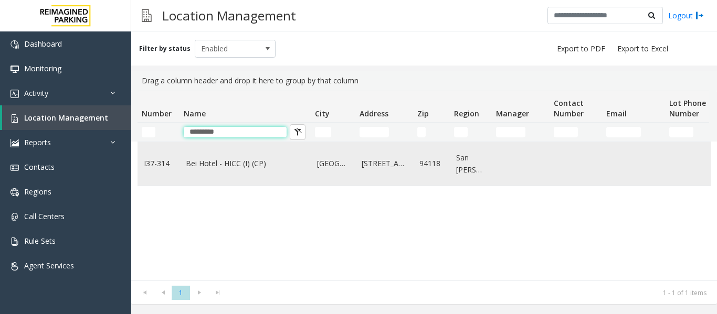
type input "*********"
click at [202, 155] on td "Bei Hotel - HICC (I) (CP)" at bounding box center [245, 164] width 131 height 44
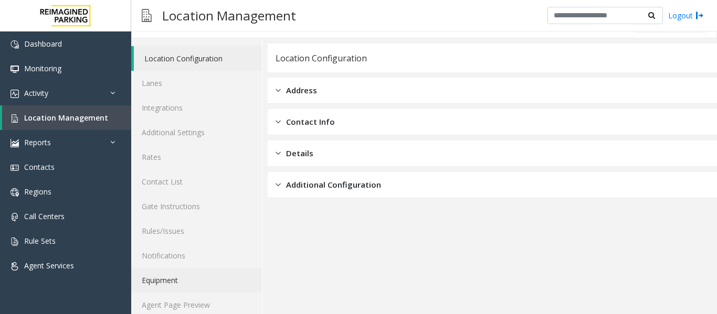
scroll to position [32, 0]
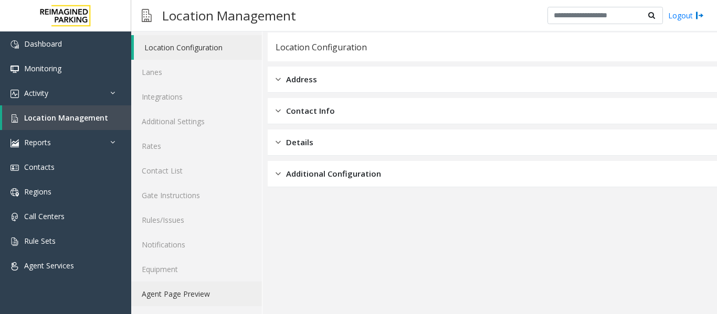
click at [212, 293] on link "Agent Page Preview" at bounding box center [196, 294] width 131 height 25
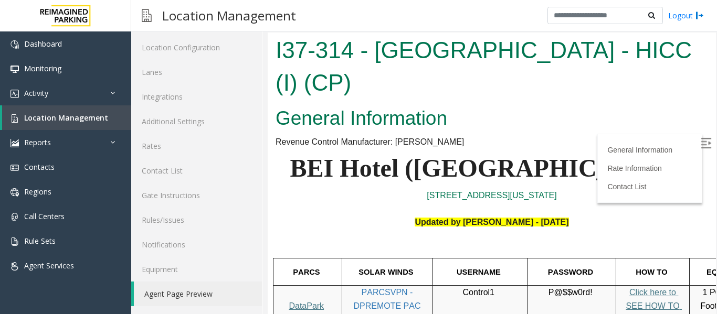
click at [701, 140] on img at bounding box center [706, 143] width 11 height 11
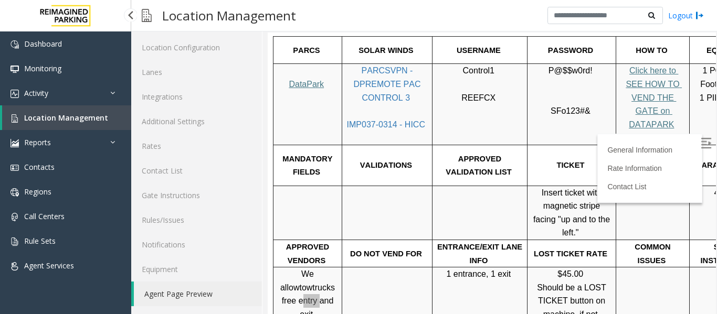
click at [86, 116] on span "Location Management" at bounding box center [66, 118] width 84 height 10
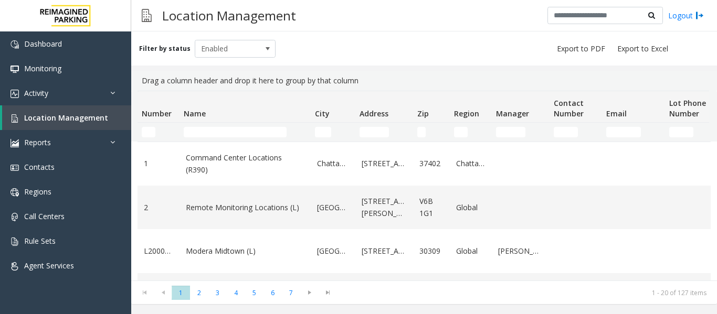
click at [219, 122] on th "Name" at bounding box center [245, 107] width 131 height 32
click at [217, 127] on td "Name Filter" at bounding box center [245, 132] width 131 height 19
click at [213, 139] on td "Name Filter" at bounding box center [245, 132] width 131 height 19
click at [215, 131] on input "Name Filter" at bounding box center [235, 132] width 103 height 11
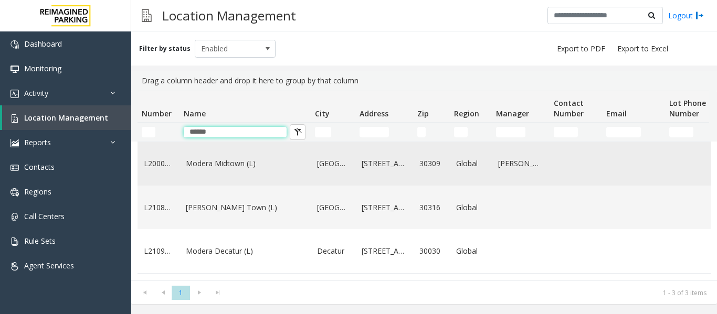
type input "******"
click at [257, 182] on td "Modera Midtown (L)" at bounding box center [245, 164] width 131 height 44
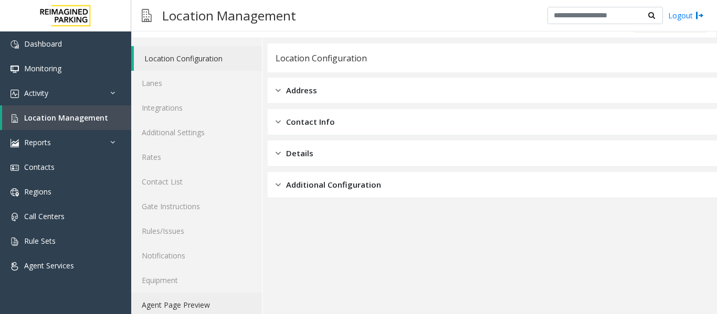
scroll to position [32, 0]
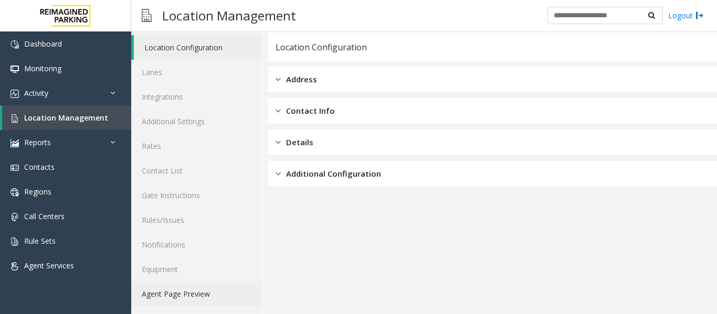
click at [204, 295] on link "Agent Page Preview" at bounding box center [196, 294] width 131 height 25
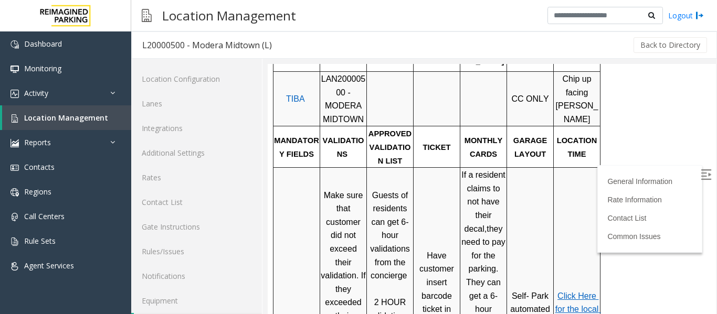
scroll to position [368, 0]
click at [342, 75] on span "LAN20000500 - MODERA MIDTOWN" at bounding box center [343, 99] width 45 height 49
copy span "LAN20000500"
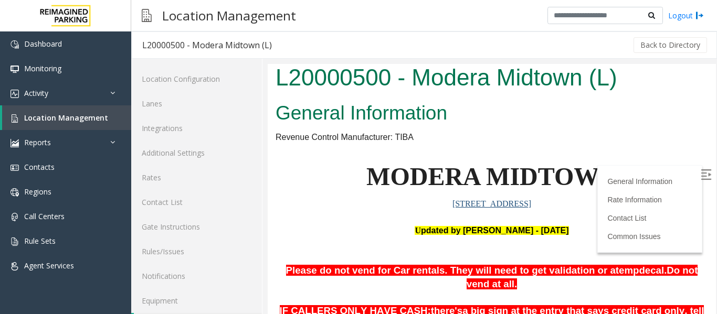
scroll to position [0, 0]
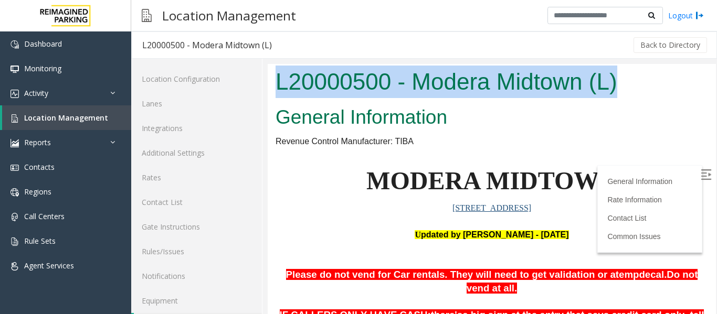
drag, startPoint x: 276, startPoint y: 83, endPoint x: 625, endPoint y: 89, distance: 349.7
click at [625, 89] on h1 "L20000500 - Modera Midtown (L)" at bounding box center [492, 82] width 433 height 33
copy h1 "L20000500 - Modera Midtown (L)"
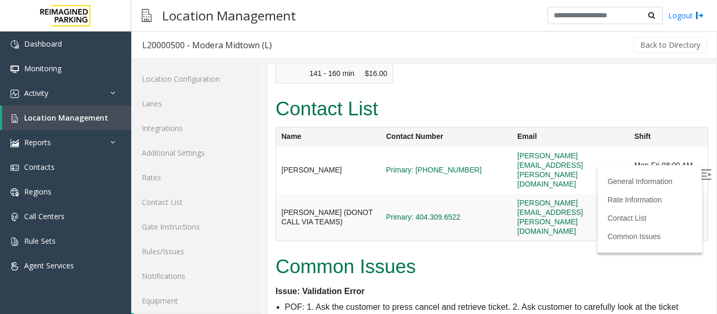
scroll to position [1418, 0]
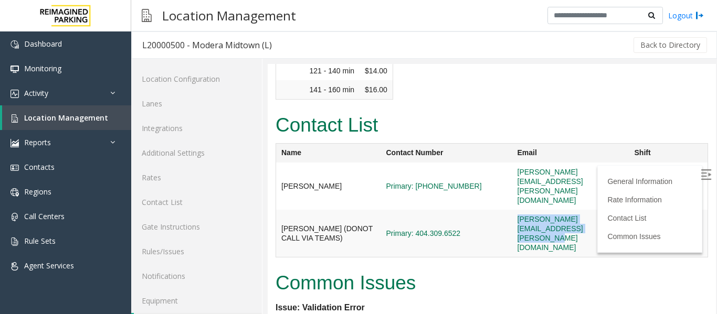
drag, startPoint x: 623, startPoint y: 130, endPoint x: 486, endPoint y: 139, distance: 137.3
click at [512, 210] on td "[PERSON_NAME][EMAIL_ADDRESS][PERSON_NAME][DOMAIN_NAME]" at bounding box center [570, 234] width 117 height 48
copy link "[PERSON_NAME][EMAIL_ADDRESS][PERSON_NAME][DOMAIN_NAME]"
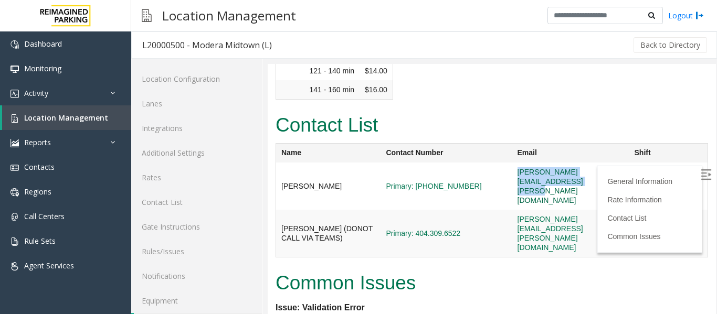
drag, startPoint x: 613, startPoint y: 100, endPoint x: 488, endPoint y: 100, distance: 125.5
click at [512, 163] on td "[PERSON_NAME][EMAIL_ADDRESS][PERSON_NAME][DOMAIN_NAME]" at bounding box center [570, 186] width 117 height 47
copy link "[PERSON_NAME][EMAIL_ADDRESS][PERSON_NAME][DOMAIN_NAME]"
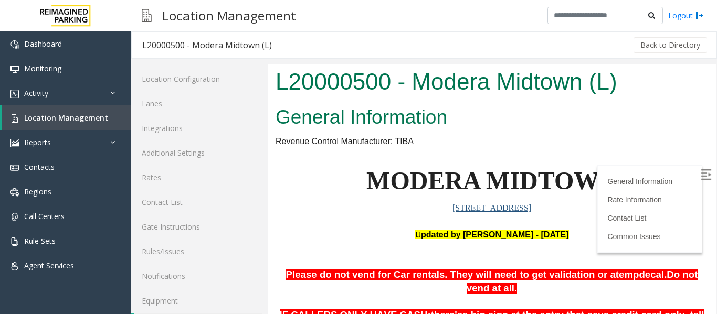
scroll to position [1418, 0]
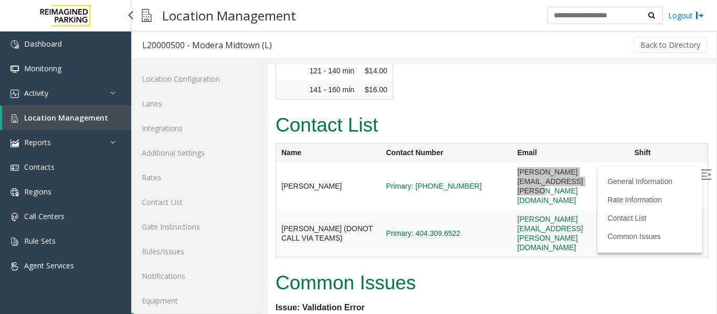
click at [91, 116] on span "Location Management" at bounding box center [66, 118] width 84 height 10
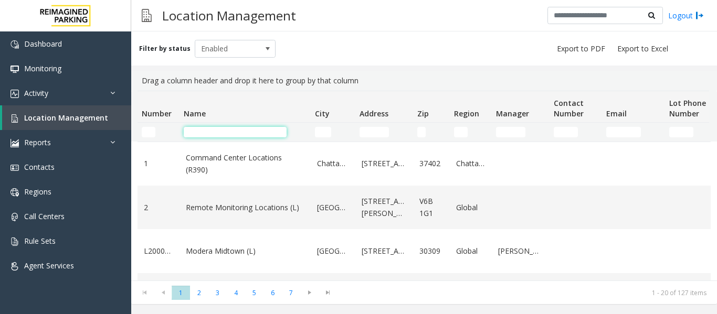
click at [201, 128] on input "Name Filter" at bounding box center [235, 132] width 103 height 11
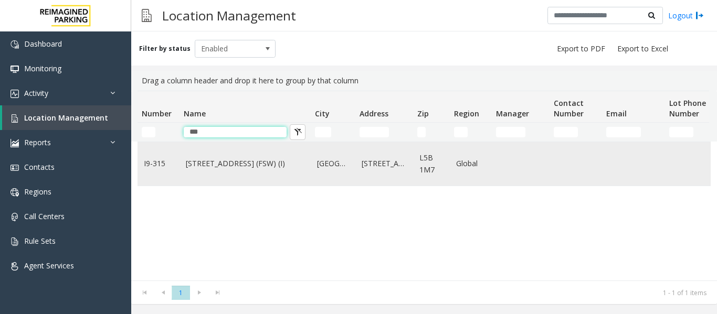
type input "***"
click at [212, 165] on link "315 Front Street West (FSW) (I)" at bounding box center [245, 164] width 119 height 12
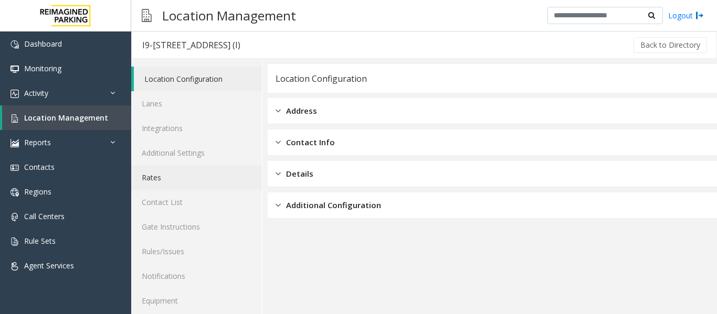
scroll to position [32, 0]
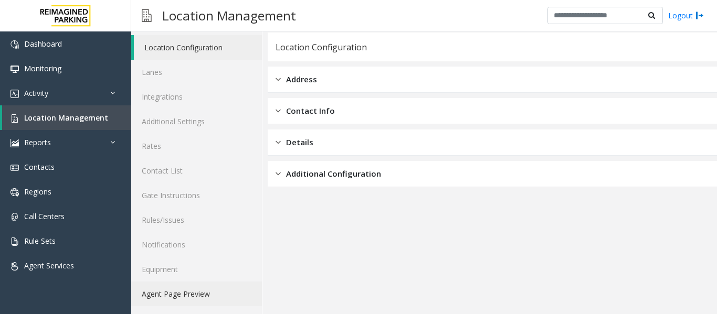
click at [194, 288] on link "Agent Page Preview" at bounding box center [196, 294] width 131 height 25
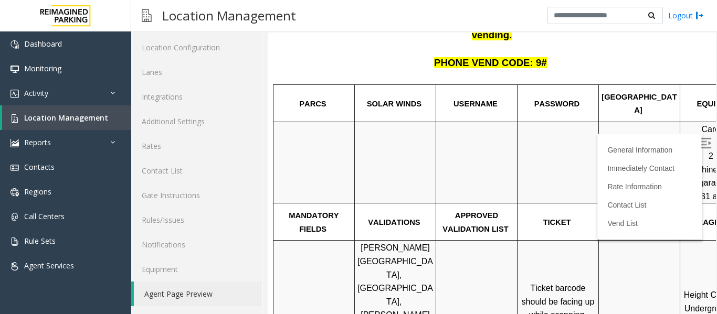
scroll to position [53, 0]
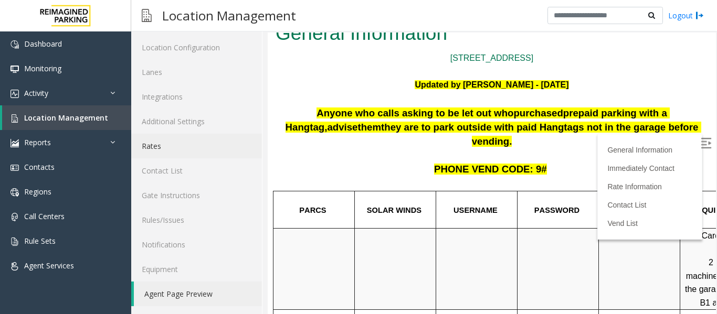
click at [173, 150] on link "Rates" at bounding box center [196, 146] width 131 height 25
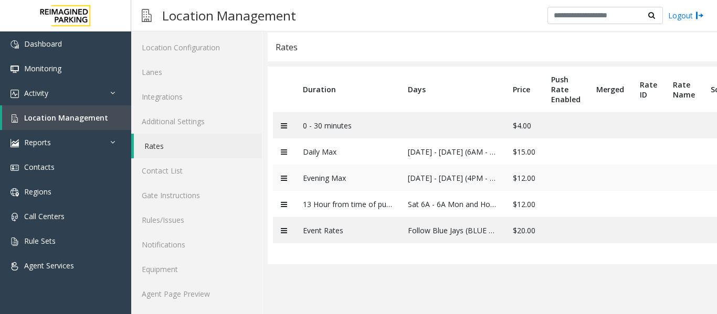
click at [285, 178] on icon at bounding box center [284, 178] width 6 height 7
click at [481, 179] on td "Monday - Friday (4PM - 6AM)" at bounding box center [452, 178] width 105 height 26
click at [521, 176] on td "$12.00" at bounding box center [524, 178] width 38 height 26
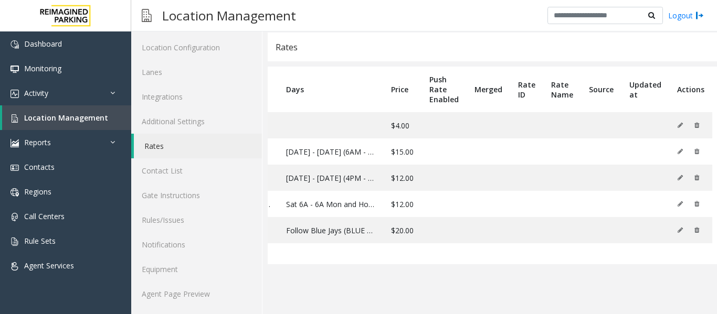
scroll to position [0, 124]
click at [340, 172] on td "Monday - Friday (4PM - 6AM)" at bounding box center [330, 178] width 105 height 26
click at [405, 180] on td "$12.00" at bounding box center [402, 178] width 38 height 26
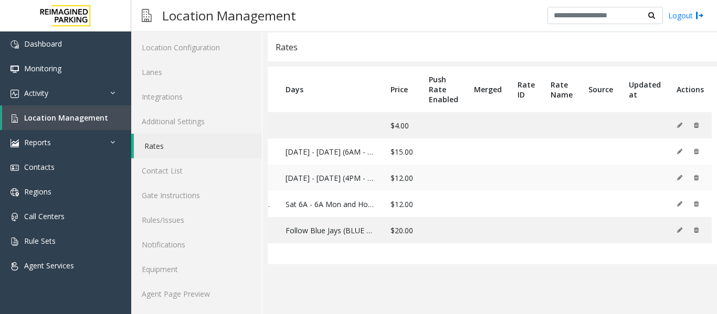
click at [384, 180] on td "$12.00" at bounding box center [402, 178] width 38 height 26
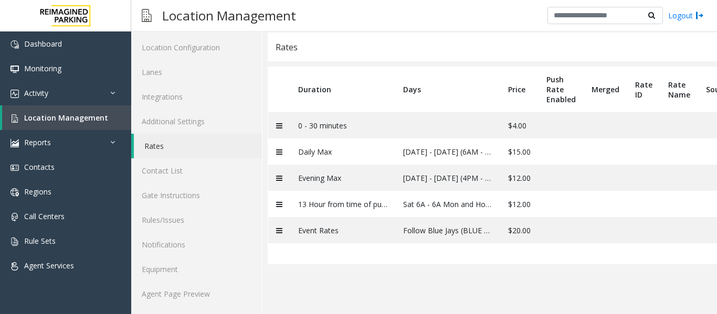
scroll to position [0, 0]
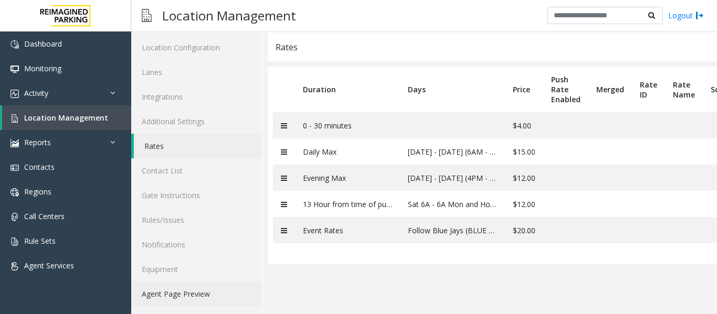
click at [215, 290] on link "Agent Page Preview" at bounding box center [196, 294] width 131 height 25
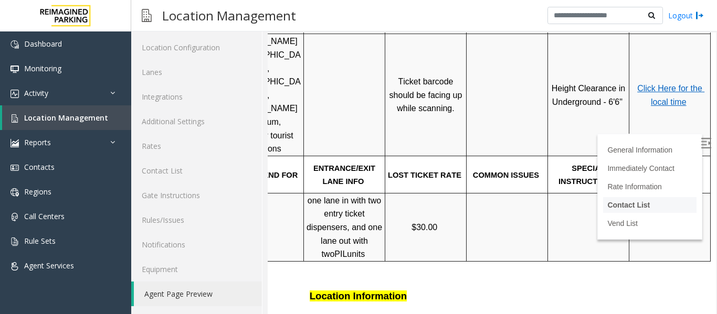
scroll to position [315, 148]
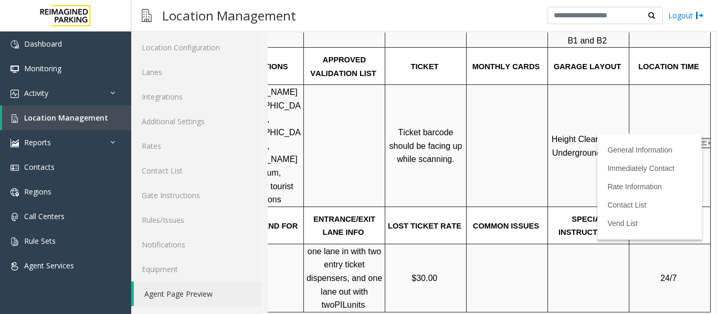
click at [656, 135] on span "Click Here for the local time" at bounding box center [670, 146] width 67 height 23
click at [182, 146] on link "Rates" at bounding box center [196, 146] width 131 height 25
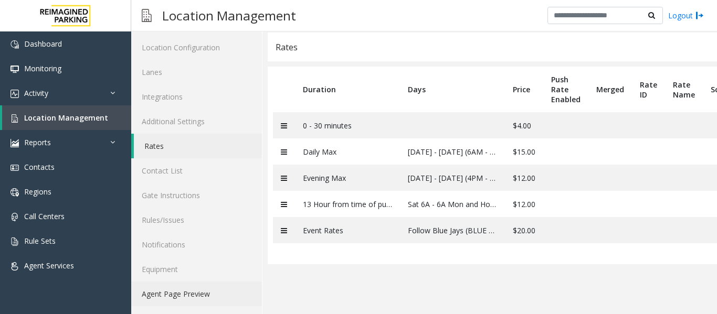
click at [163, 290] on link "Agent Page Preview" at bounding box center [196, 294] width 131 height 25
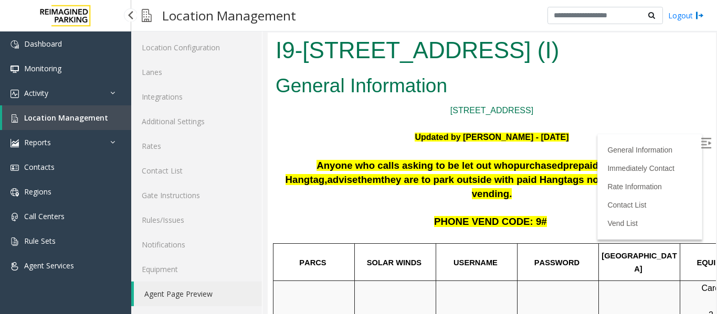
click at [95, 119] on span "Location Management" at bounding box center [66, 118] width 84 height 10
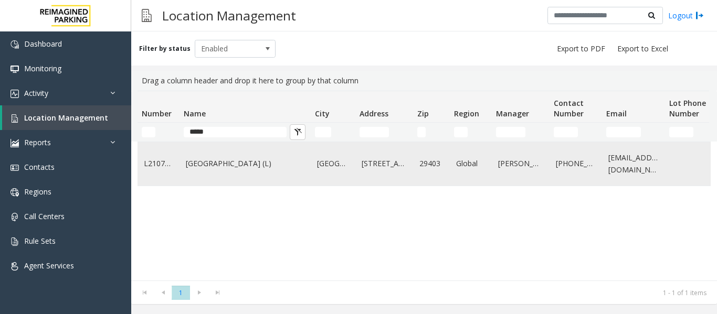
type input "*****"
click at [228, 164] on link "[GEOGRAPHIC_DATA] (L)" at bounding box center [245, 164] width 119 height 12
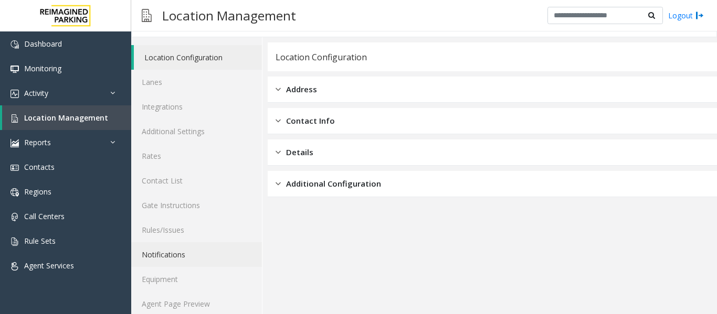
scroll to position [32, 0]
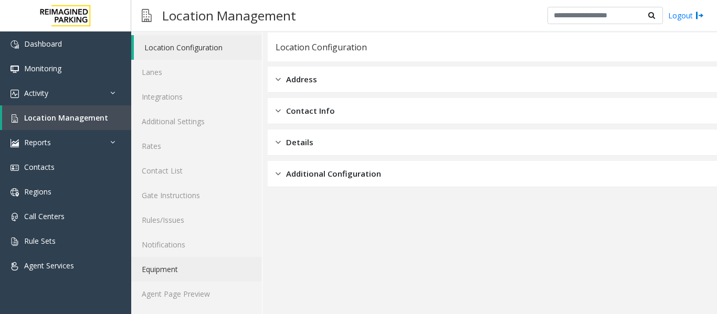
click at [222, 281] on link "Equipment" at bounding box center [196, 269] width 131 height 25
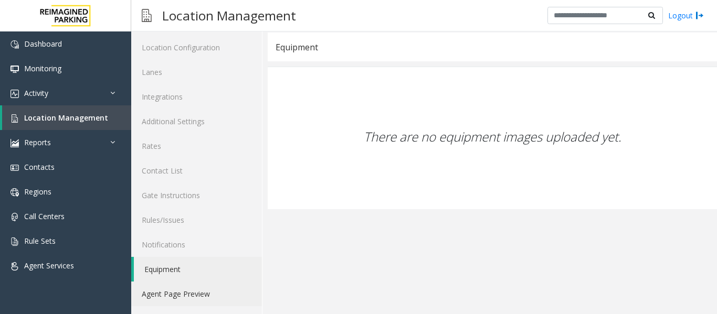
click at [223, 291] on link "Agent Page Preview" at bounding box center [196, 294] width 131 height 25
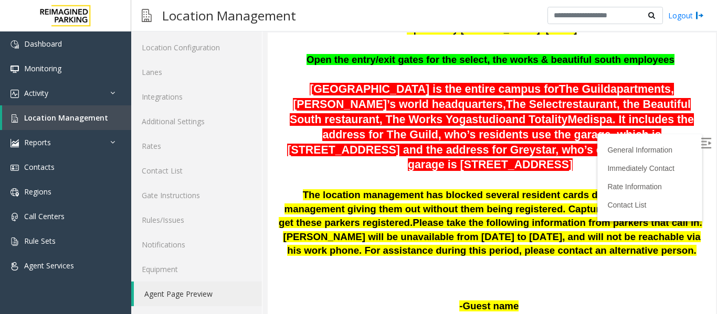
scroll to position [158, 0]
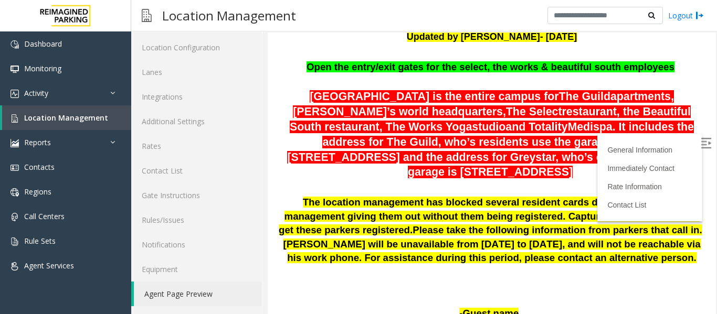
click at [701, 139] on img at bounding box center [706, 143] width 11 height 11
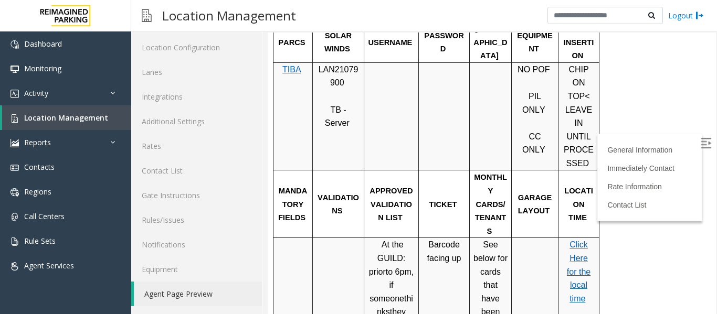
scroll to position [765, 0]
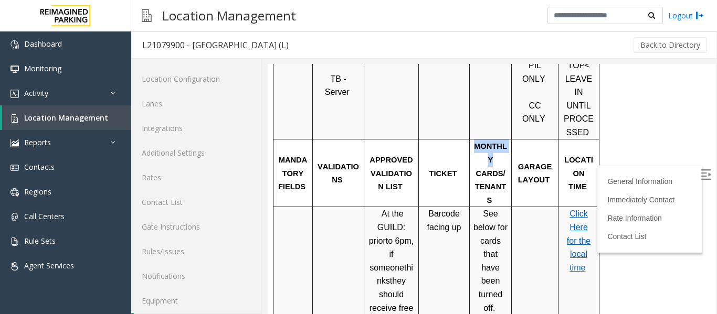
scroll to position [32, 0]
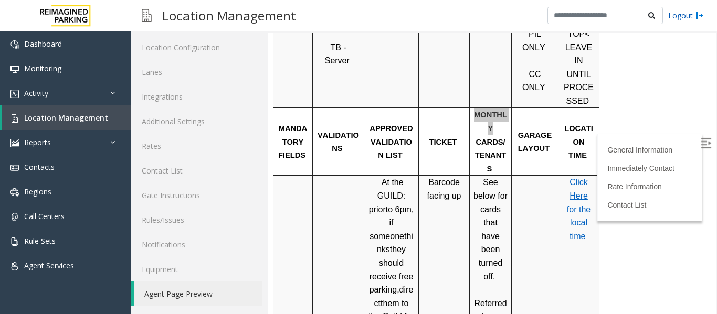
click at [694, 15] on link "Logout" at bounding box center [686, 15] width 36 height 11
